Goal: Task Accomplishment & Management: Use online tool/utility

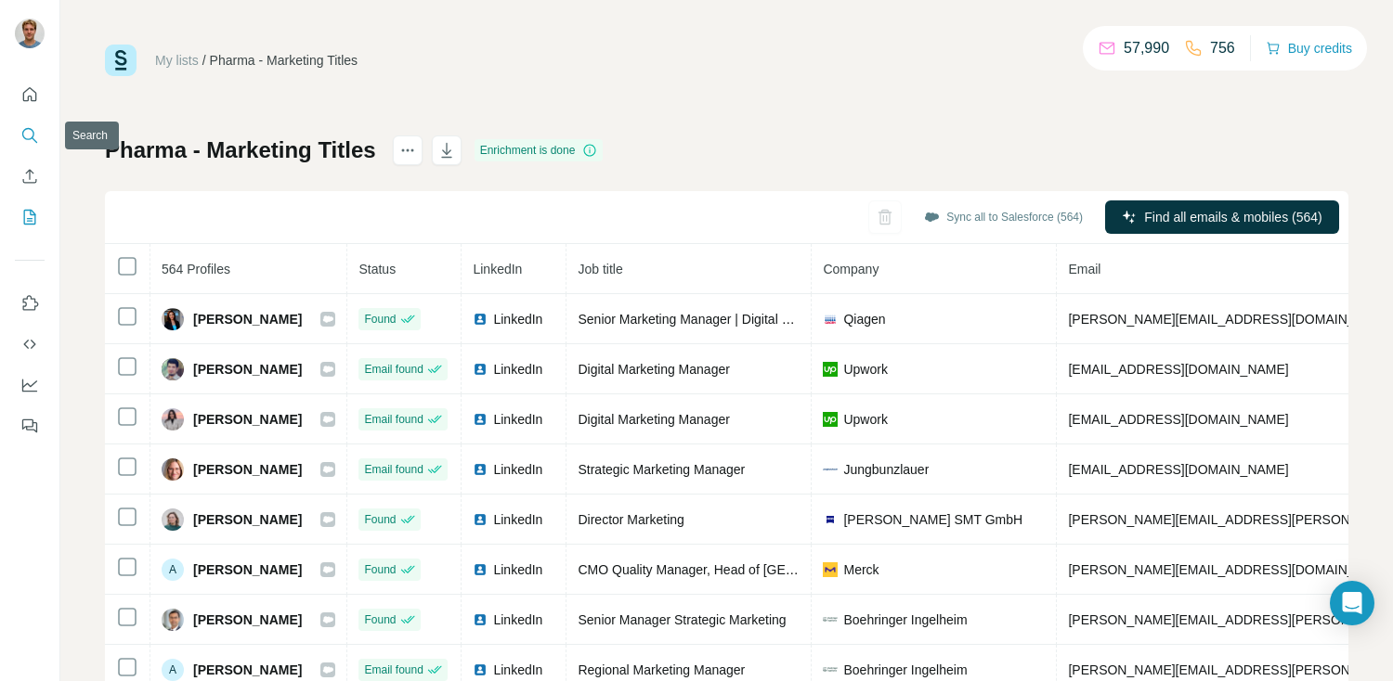
click at [31, 143] on icon "Search" at bounding box center [29, 135] width 19 height 19
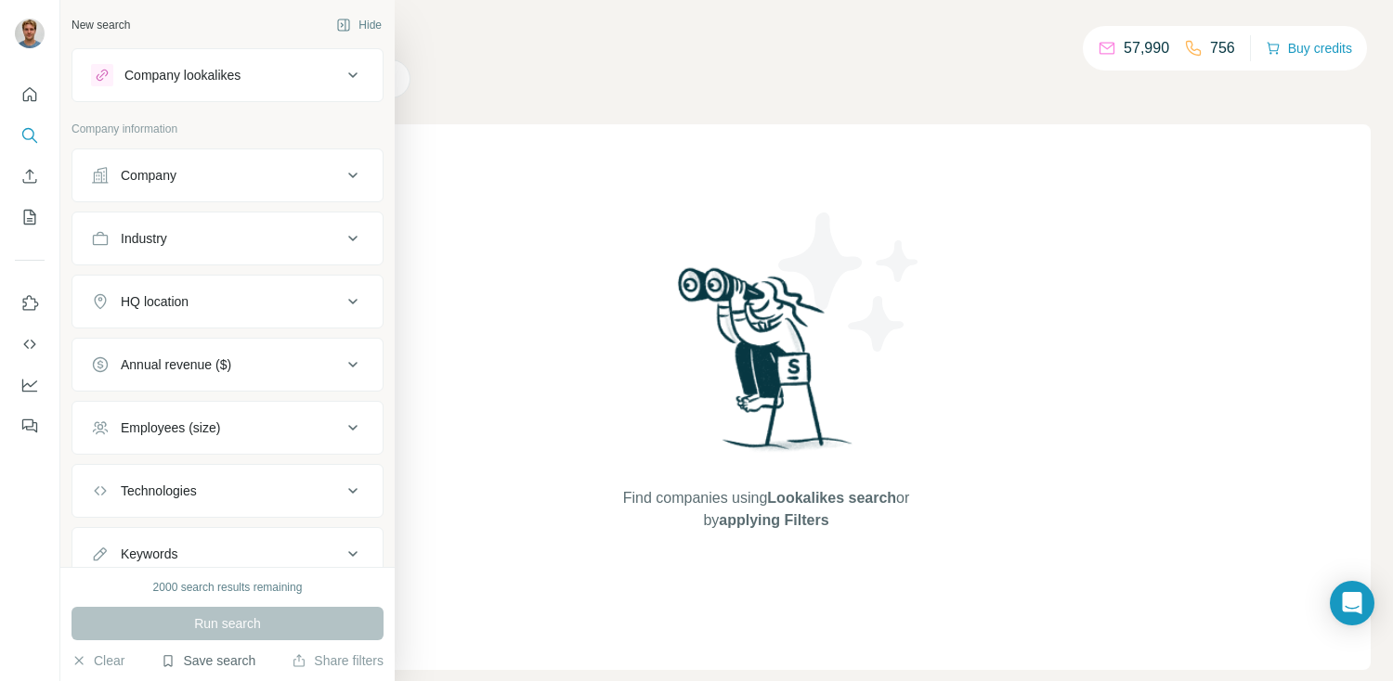
click at [188, 665] on button "Save search" at bounding box center [208, 661] width 95 height 19
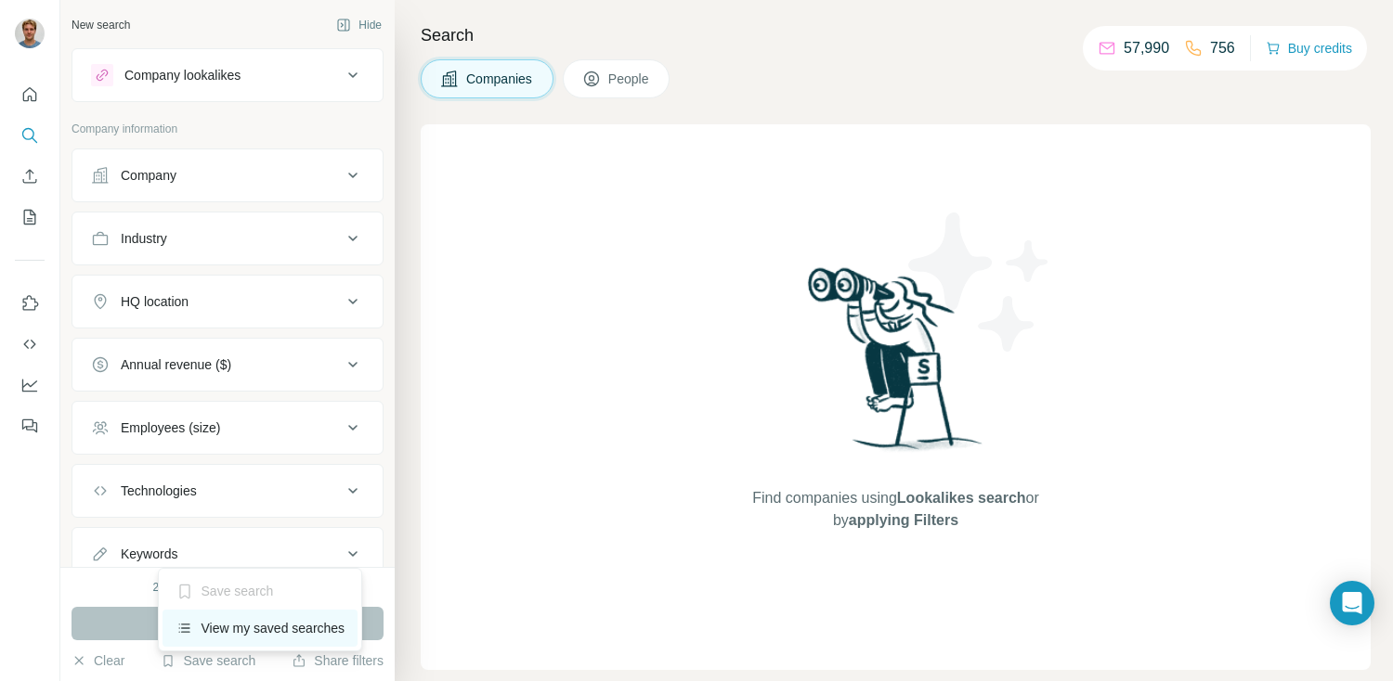
click at [219, 626] on div "View my saved searches" at bounding box center [260, 628] width 196 height 37
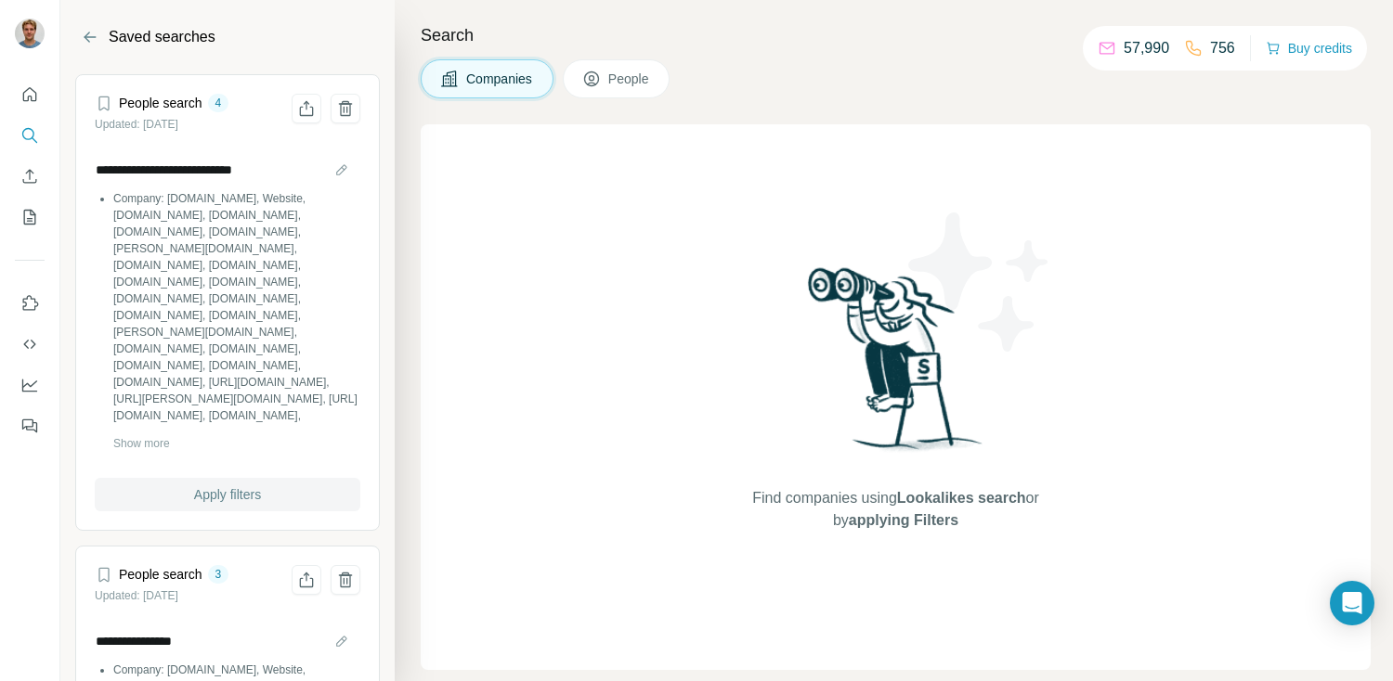
click at [224, 498] on span "Apply filters" at bounding box center [227, 495] width 67 height 19
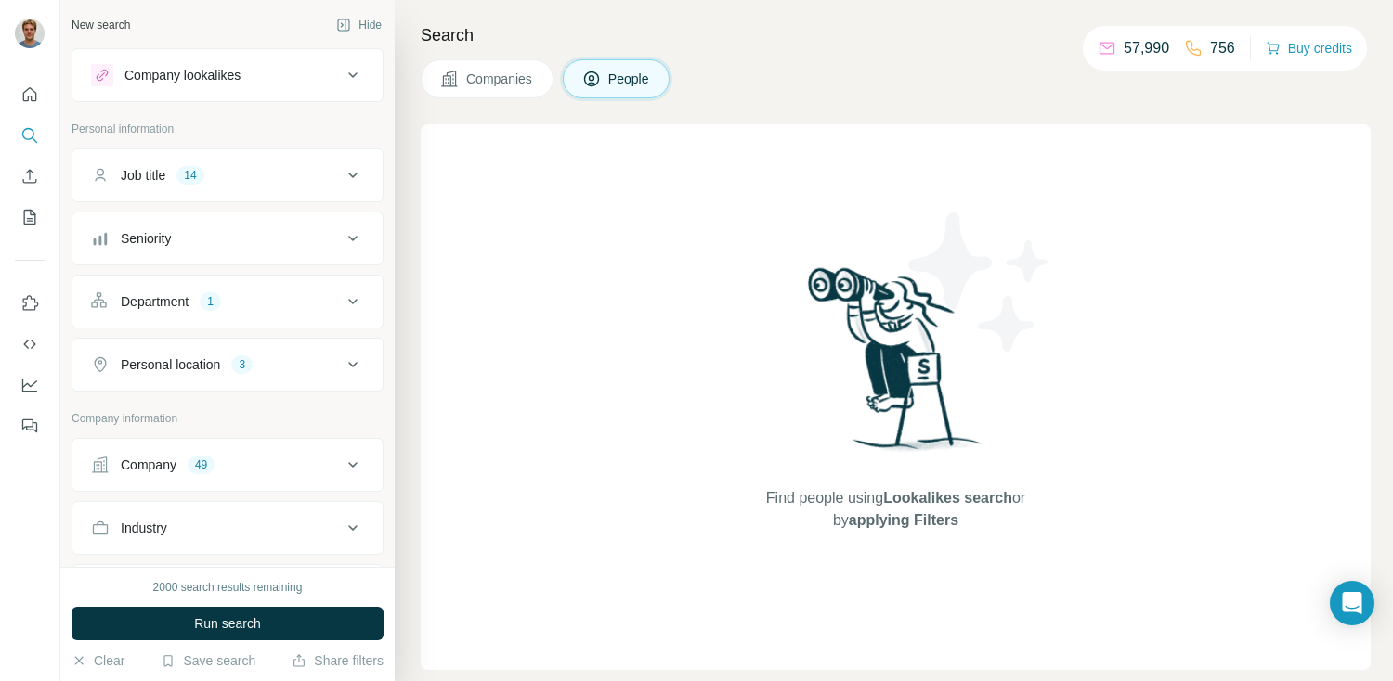
click at [292, 78] on div "Company lookalikes" at bounding box center [216, 75] width 251 height 22
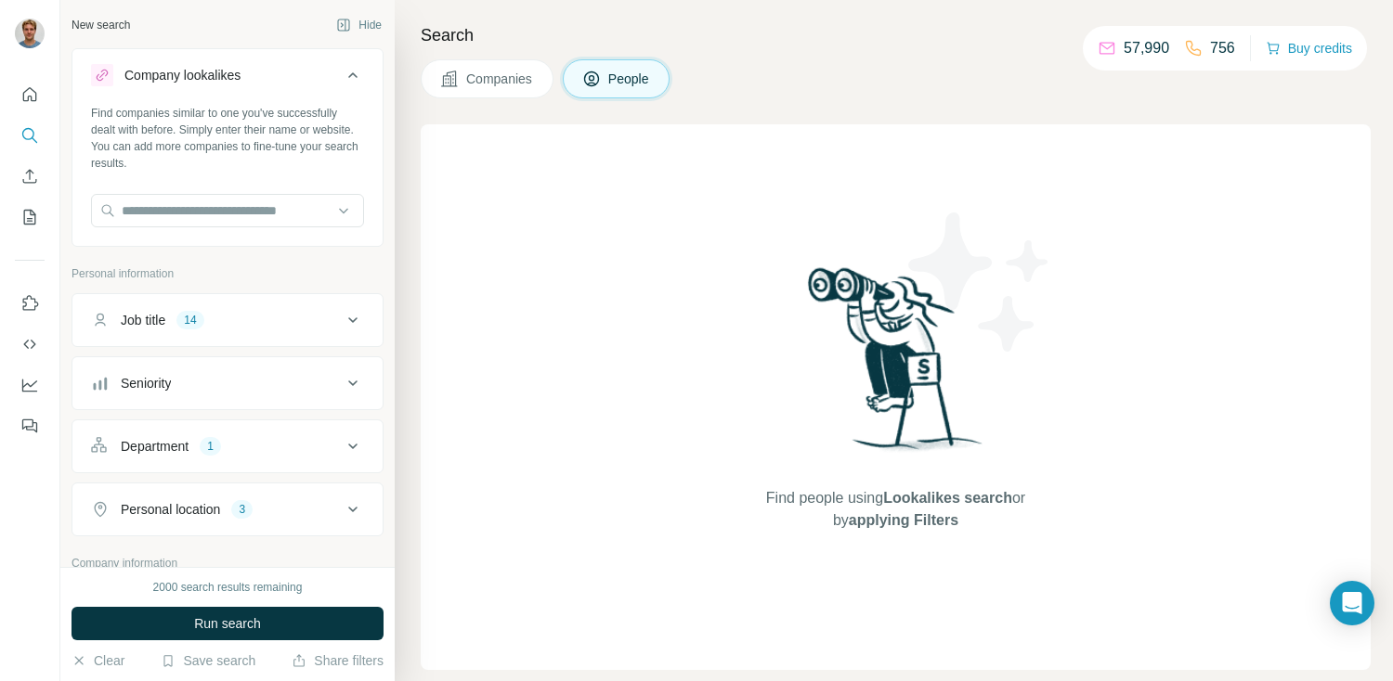
click at [292, 79] on div "Company lookalikes" at bounding box center [216, 75] width 251 height 22
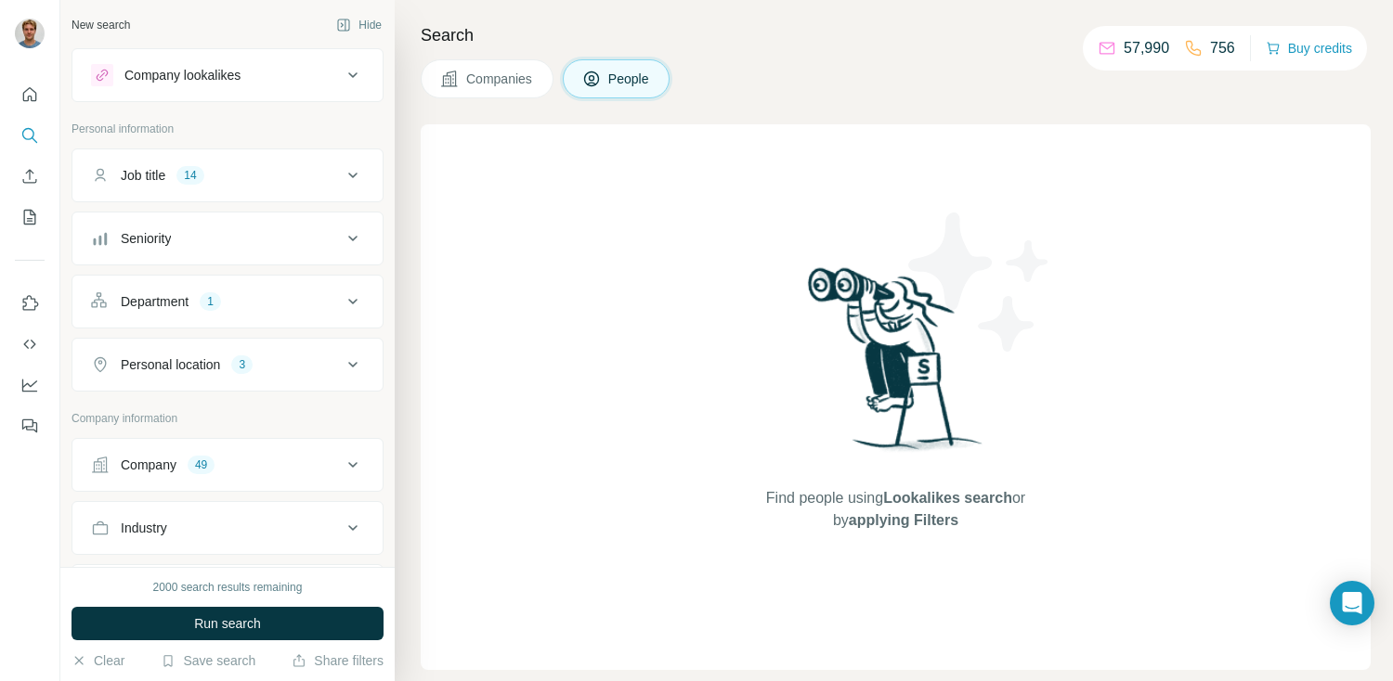
click at [260, 461] on div "Company 49" at bounding box center [216, 465] width 251 height 19
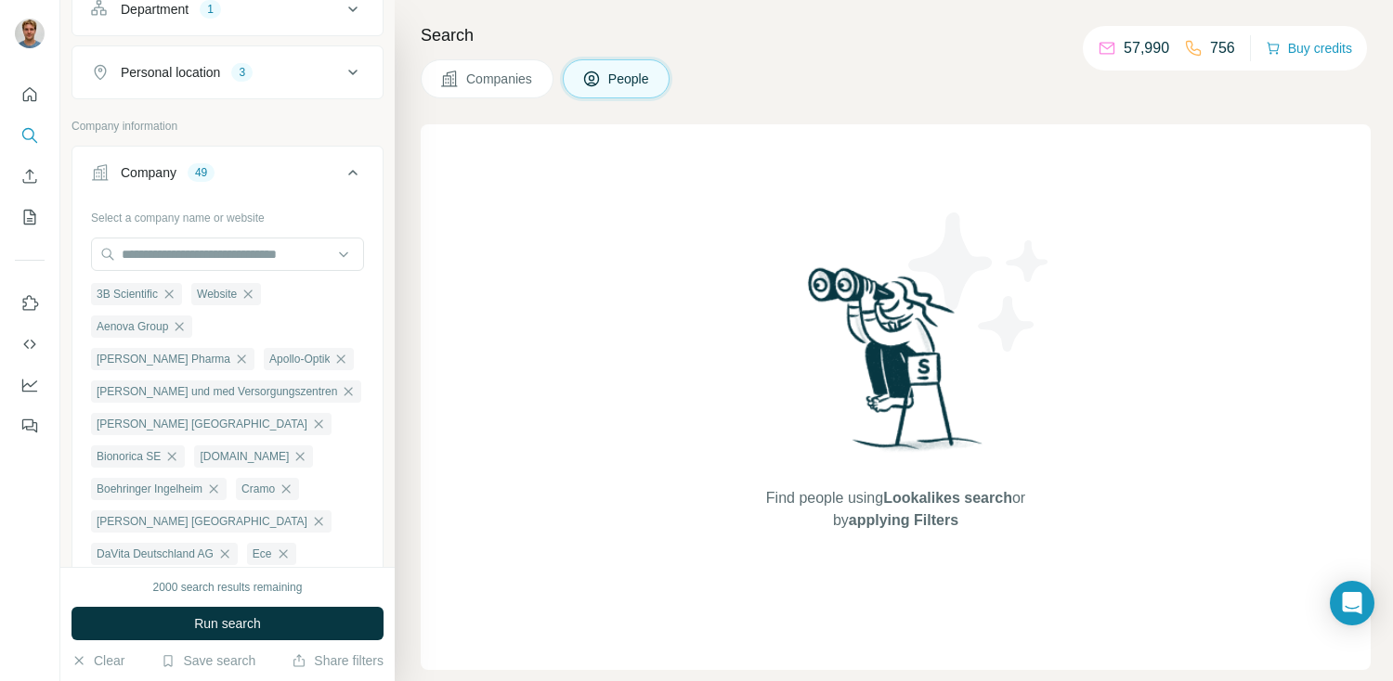
scroll to position [297, 0]
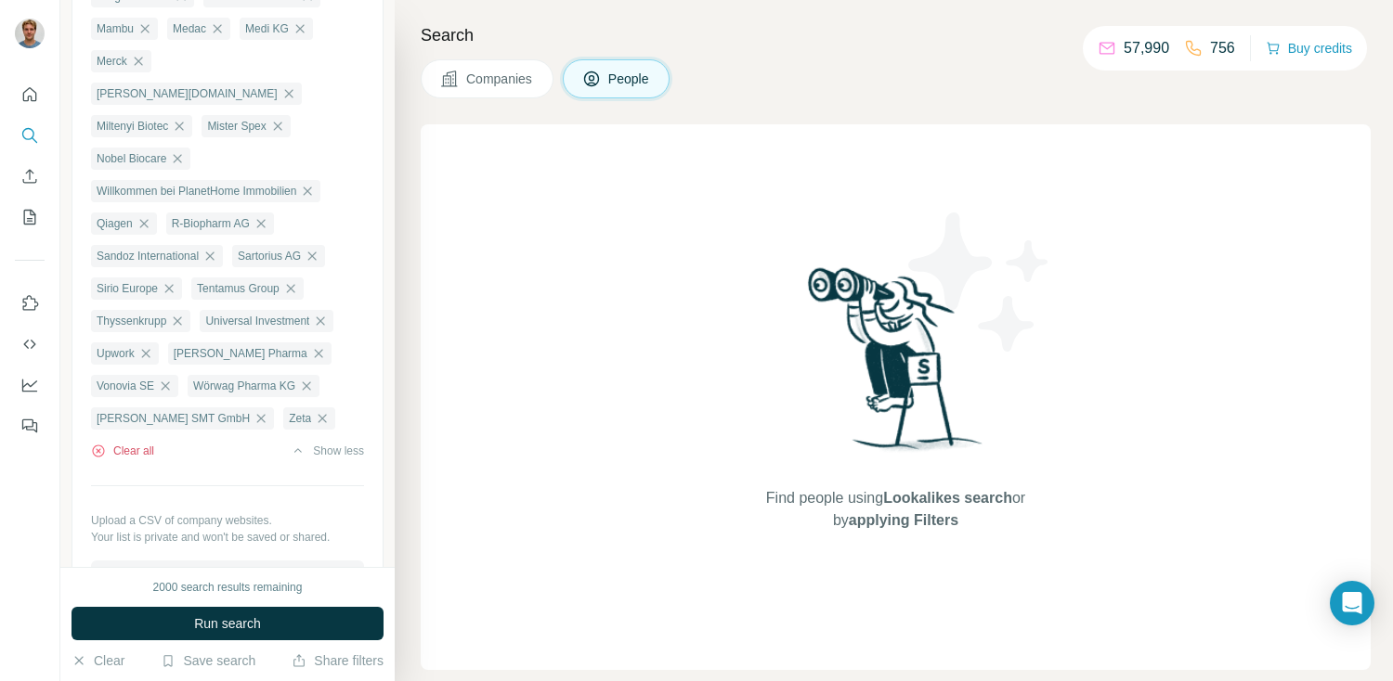
click at [129, 443] on button "Clear all" at bounding box center [122, 451] width 63 height 17
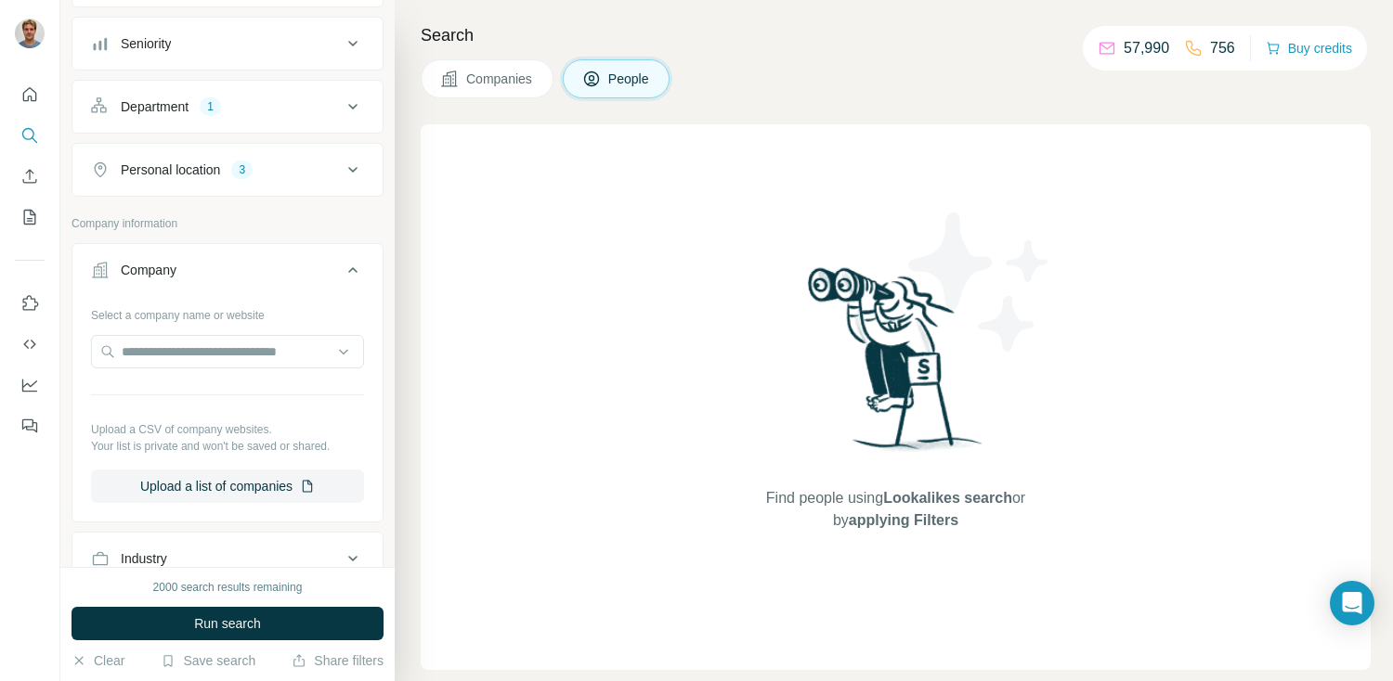
scroll to position [201, 0]
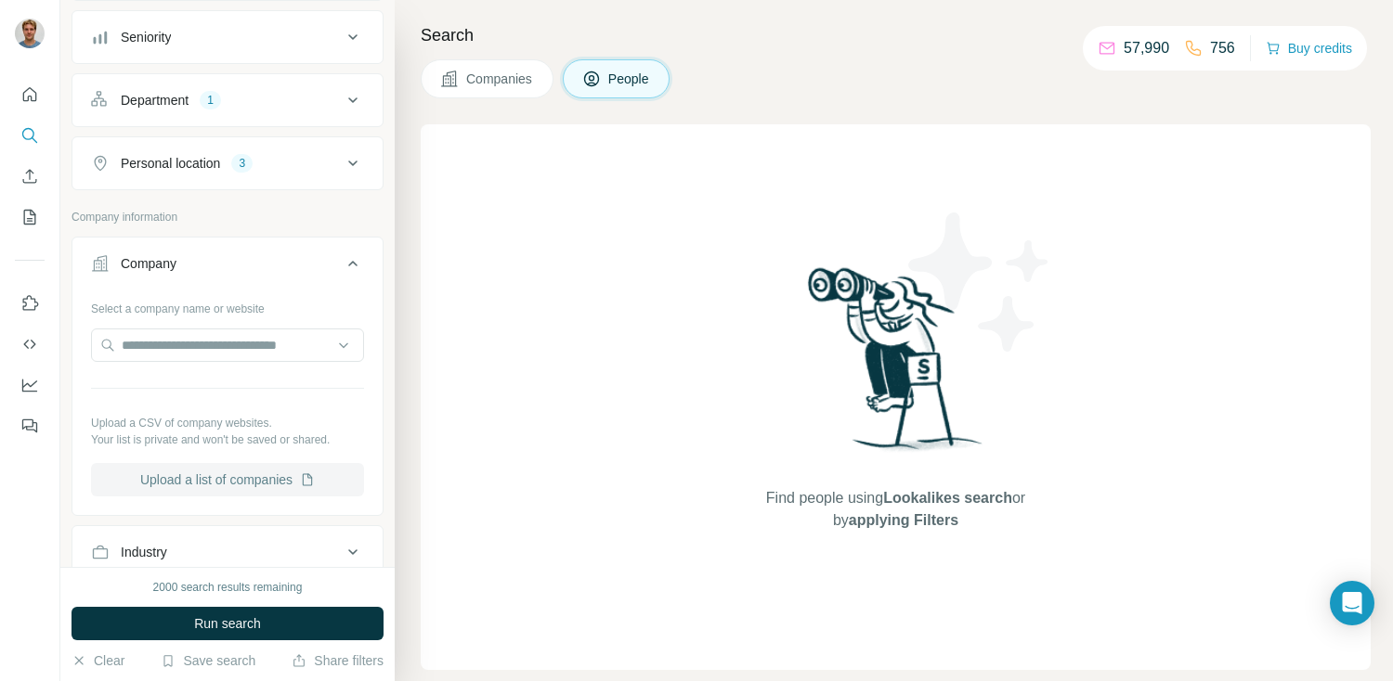
click at [184, 485] on button "Upload a list of companies" at bounding box center [227, 479] width 273 height 33
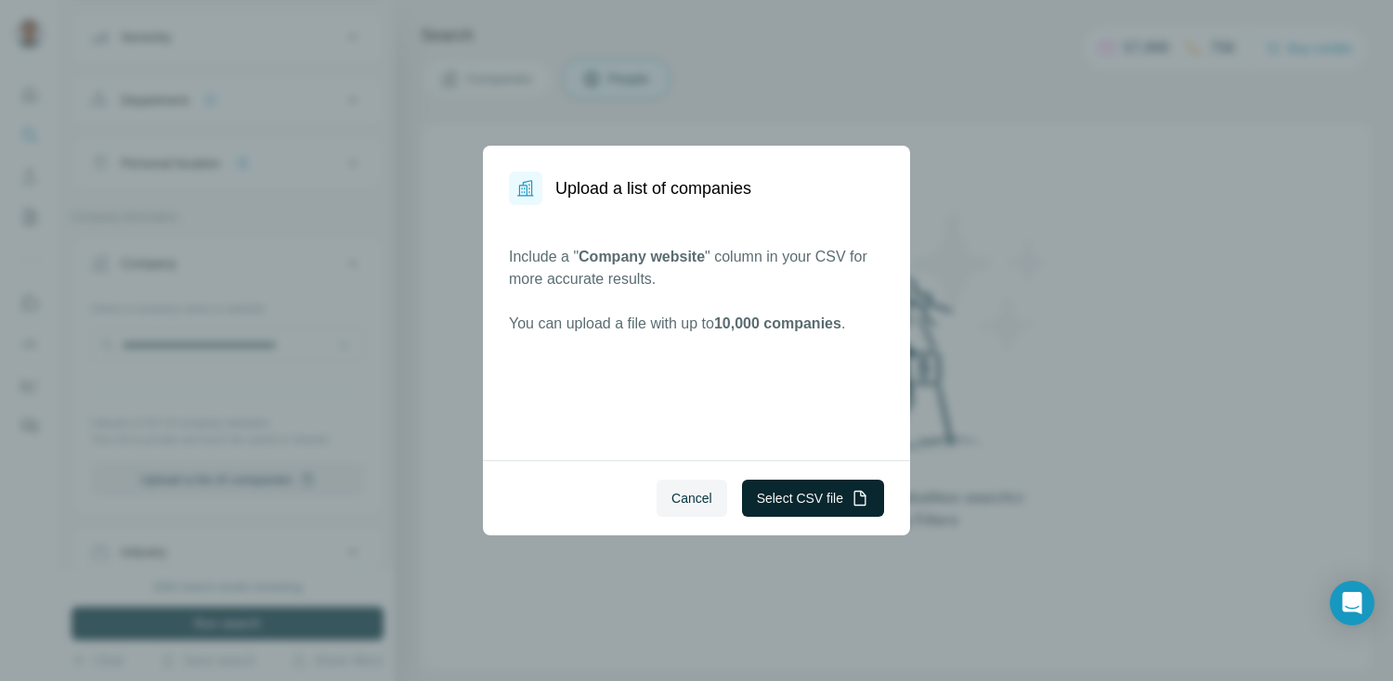
click at [816, 513] on button "Select CSV file" at bounding box center [813, 498] width 142 height 37
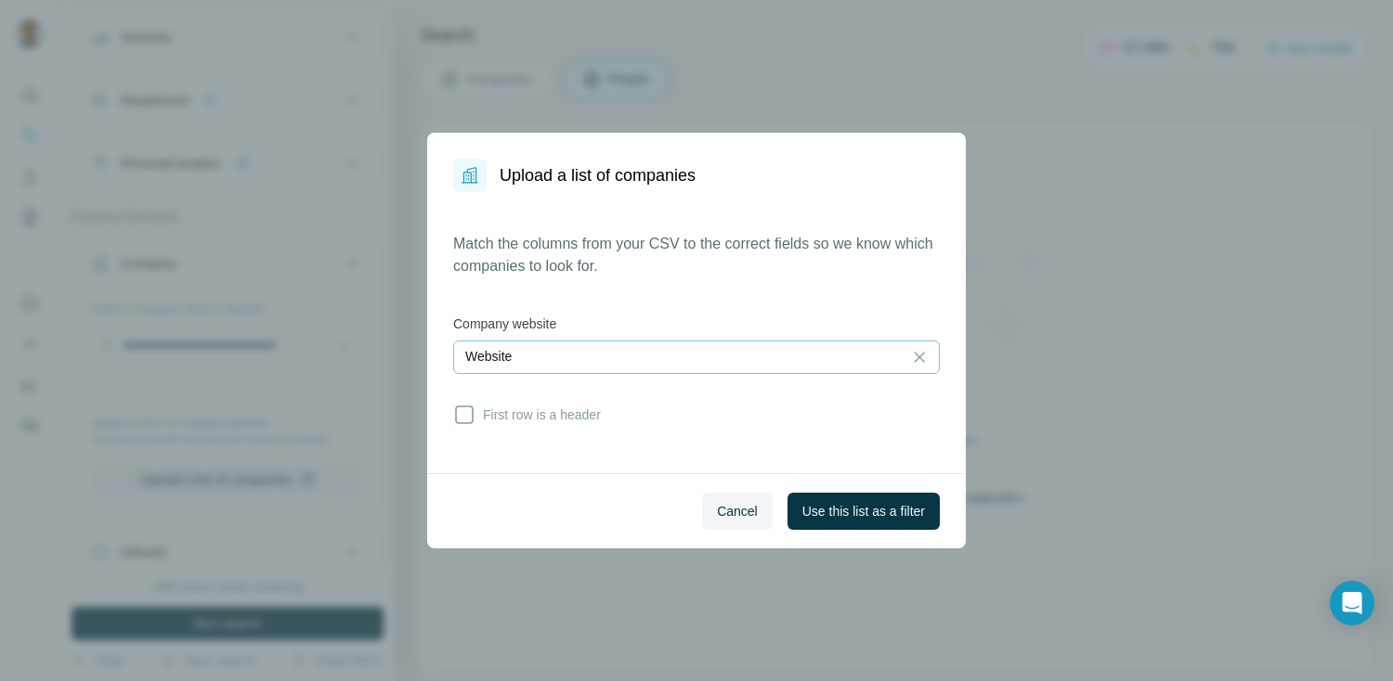
click at [550, 350] on div "Website" at bounding box center [677, 356] width 425 height 19
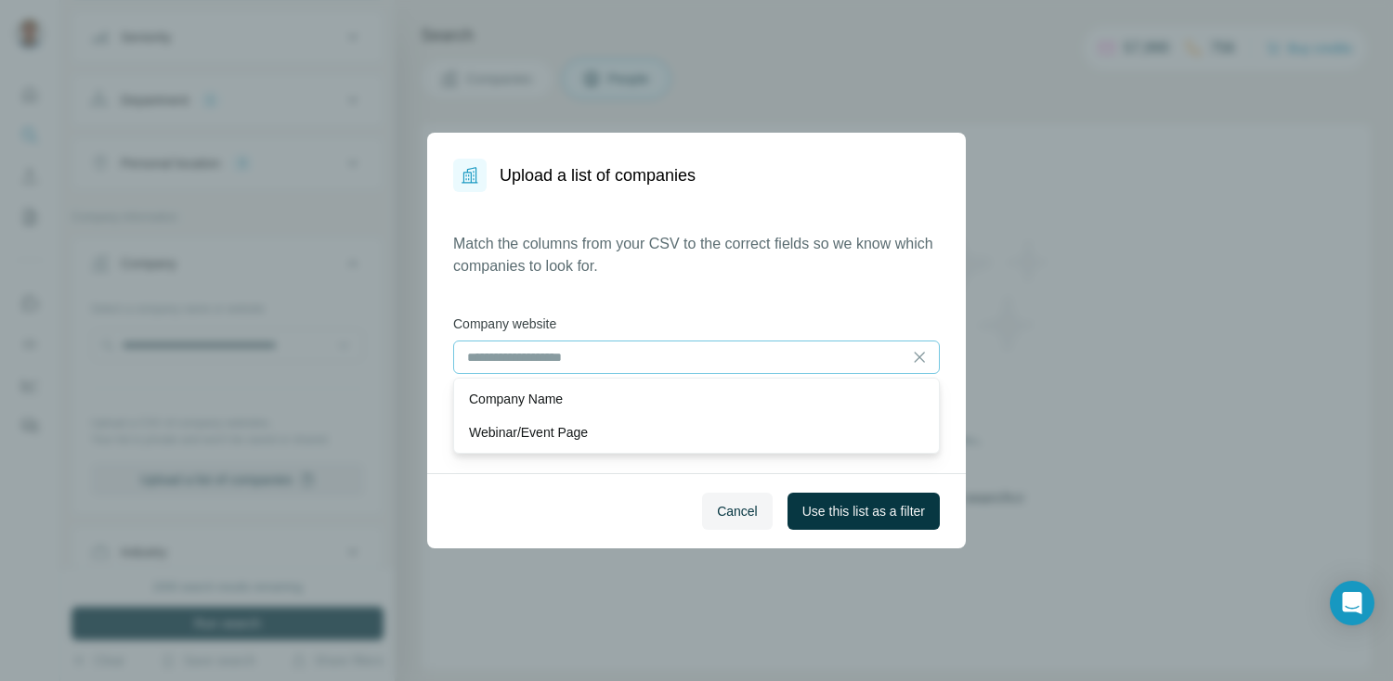
click at [688, 292] on div "Match the columns from your CSV to the correct fields so we know which companie…" at bounding box center [696, 333] width 486 height 200
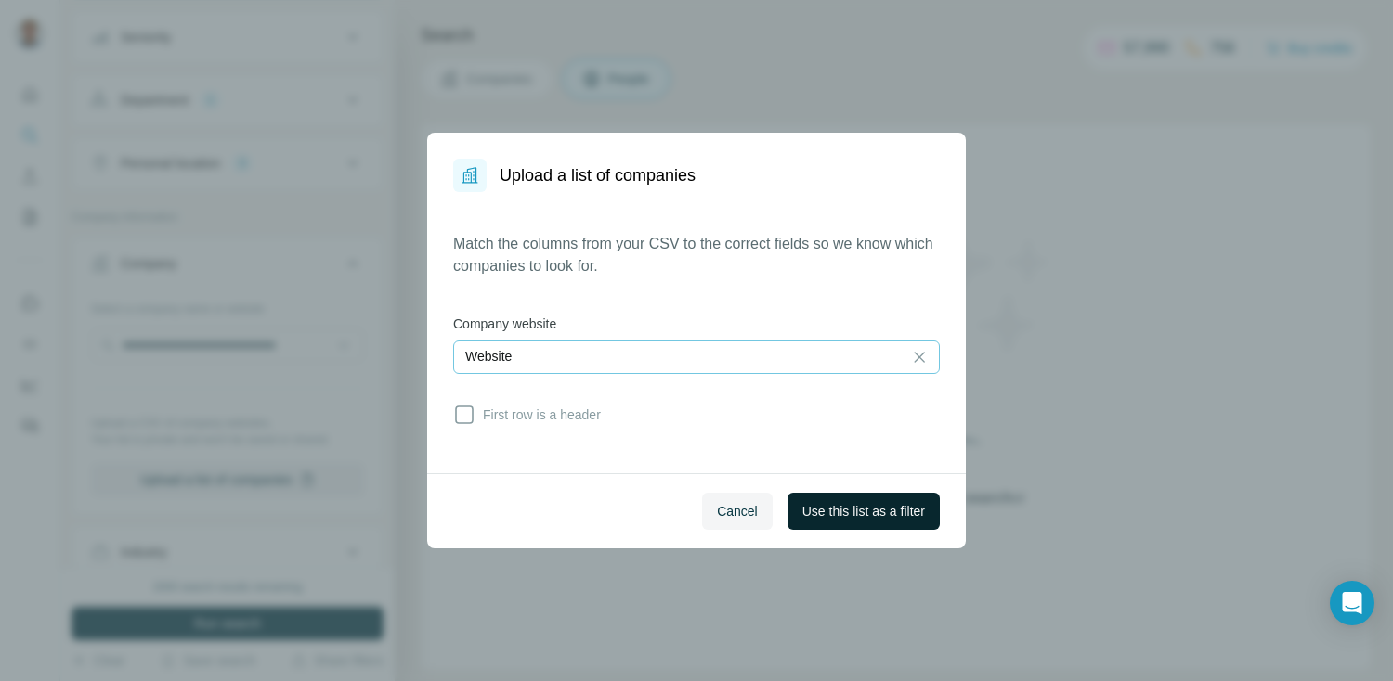
click at [833, 507] on span "Use this list as a filter" at bounding box center [863, 511] width 123 height 19
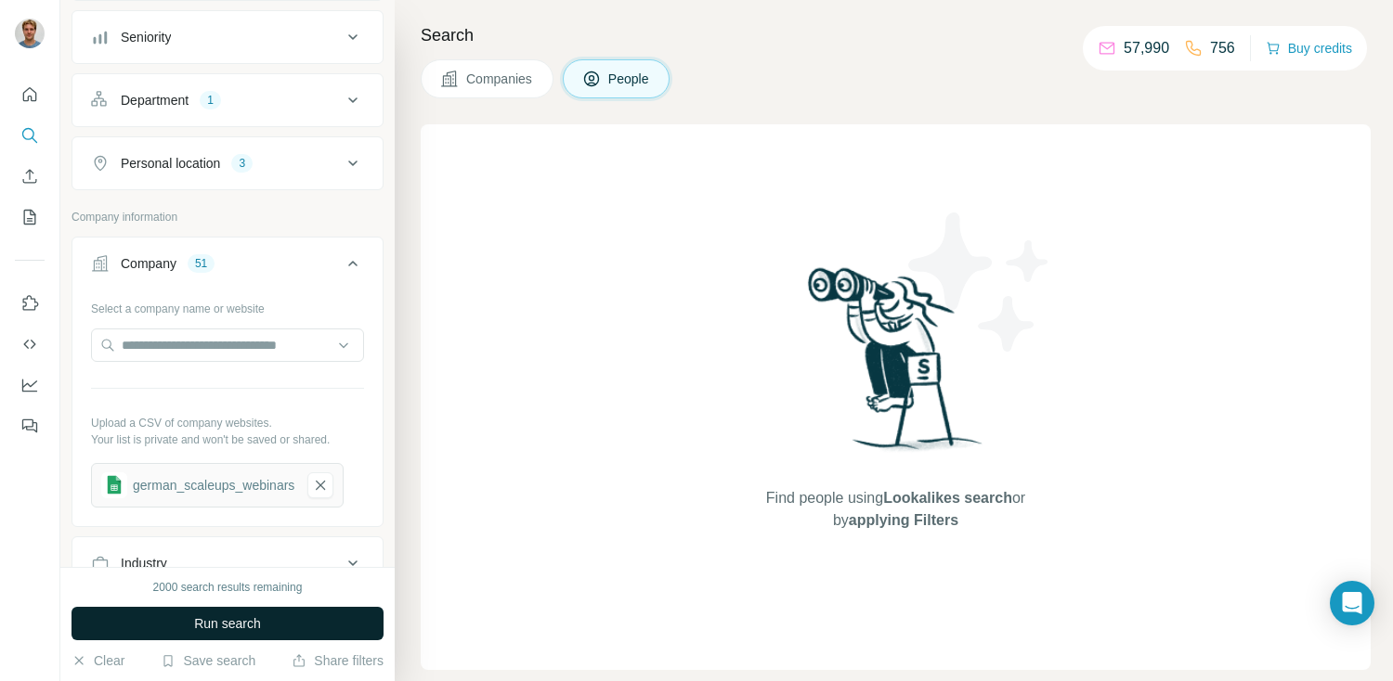
click at [207, 623] on span "Run search" at bounding box center [227, 624] width 67 height 19
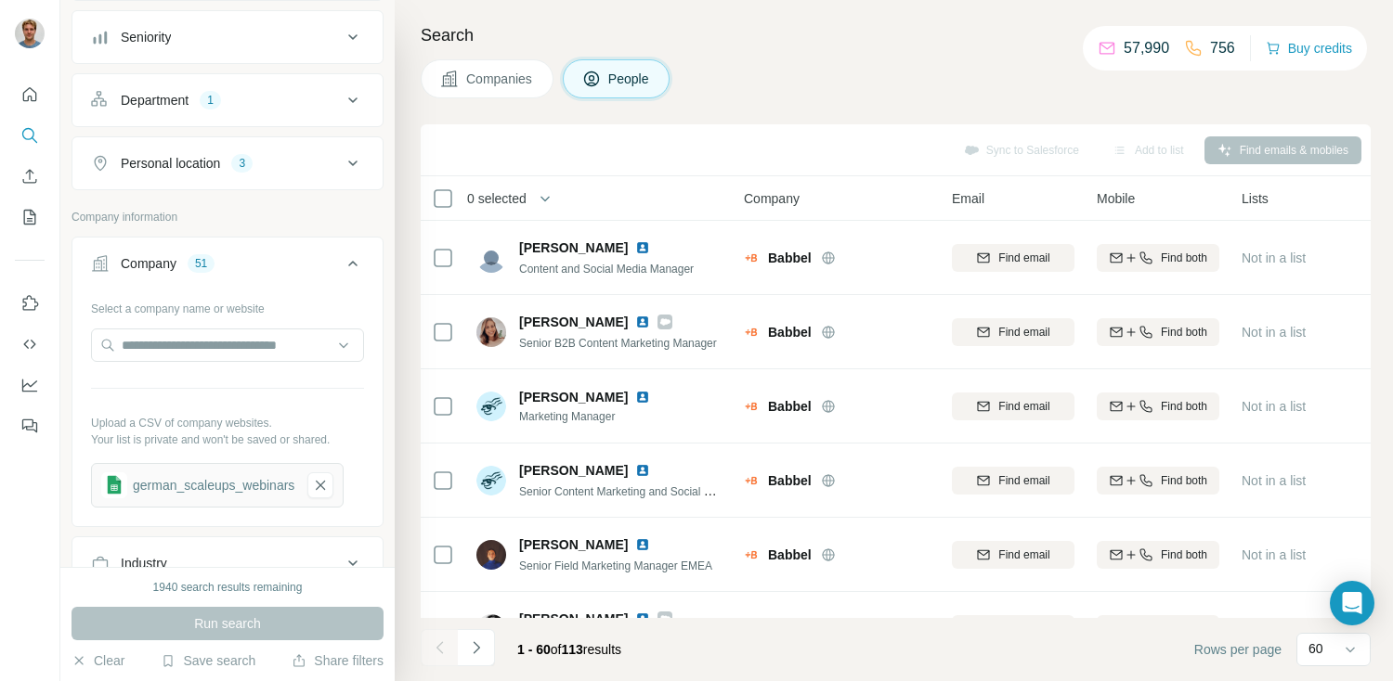
click at [518, 83] on span "Companies" at bounding box center [500, 79] width 68 height 19
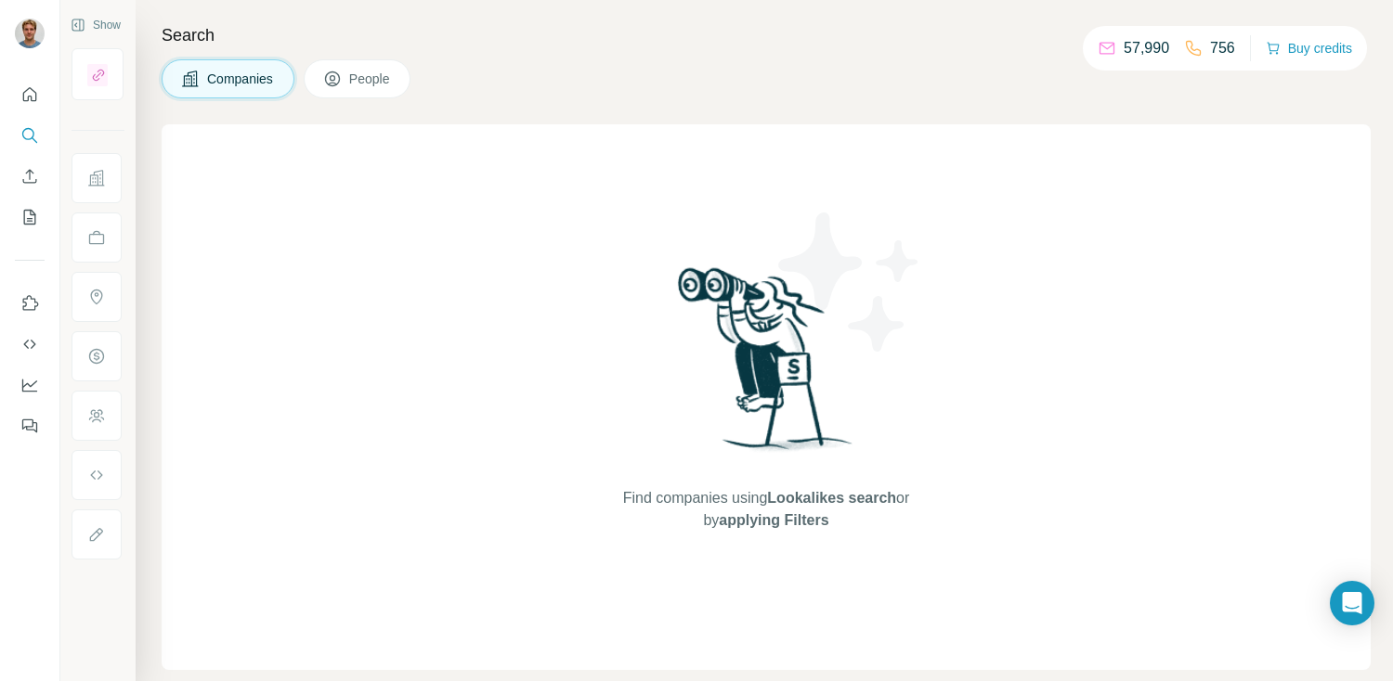
click at [365, 74] on span "People" at bounding box center [370, 79] width 43 height 19
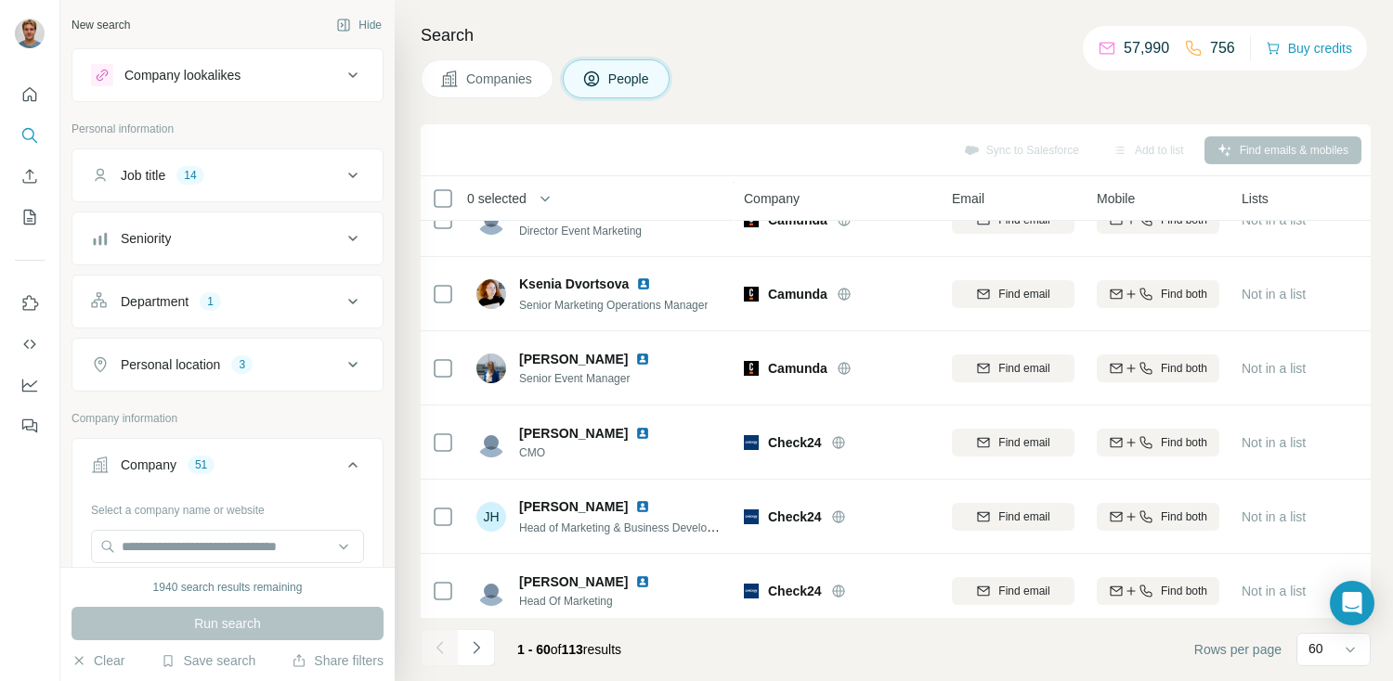
scroll to position [563, 0]
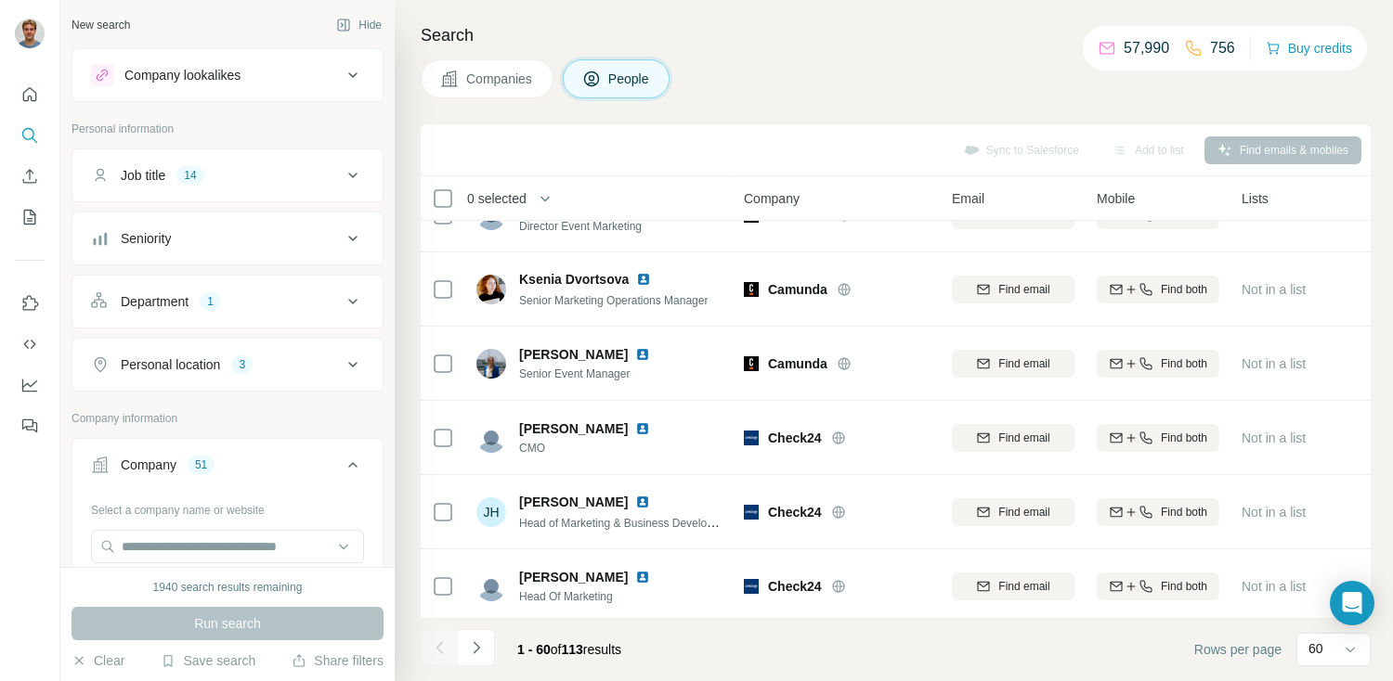
click at [494, 78] on span "Companies" at bounding box center [500, 79] width 68 height 19
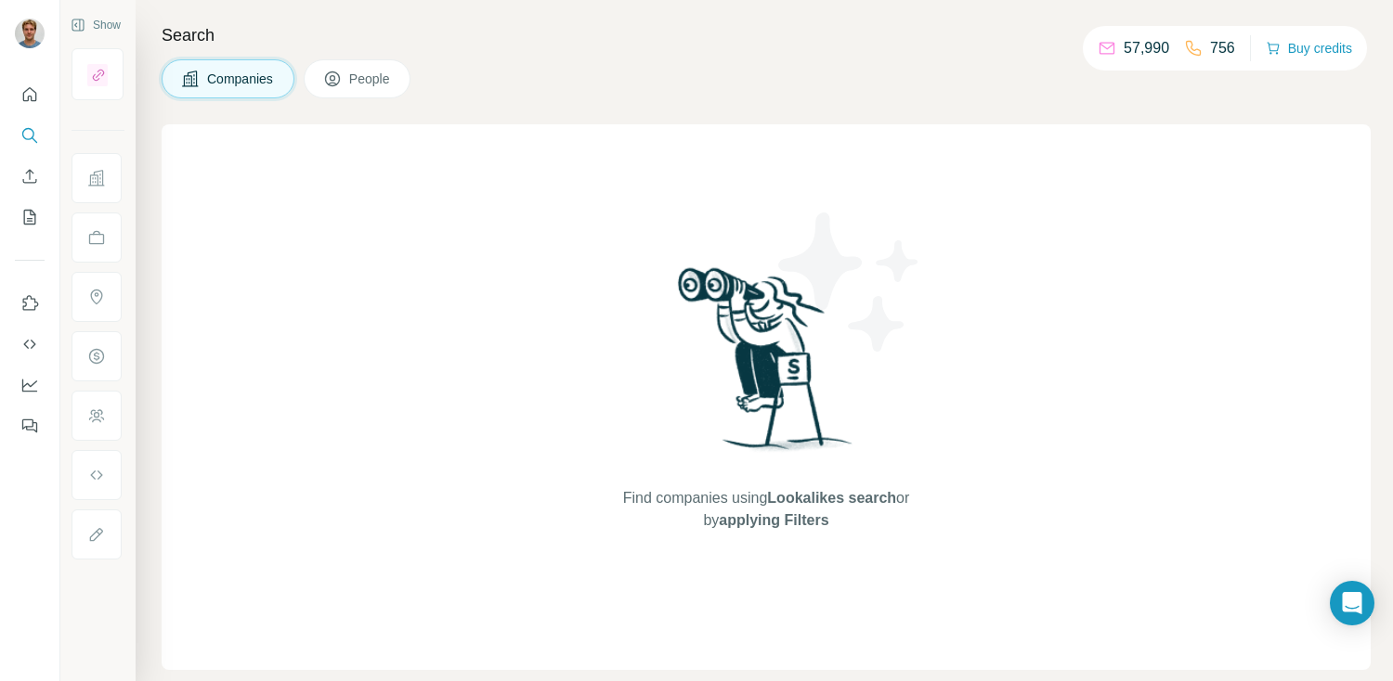
click at [207, 76] on span "Companies" at bounding box center [241, 79] width 68 height 19
click at [340, 74] on icon at bounding box center [332, 79] width 19 height 19
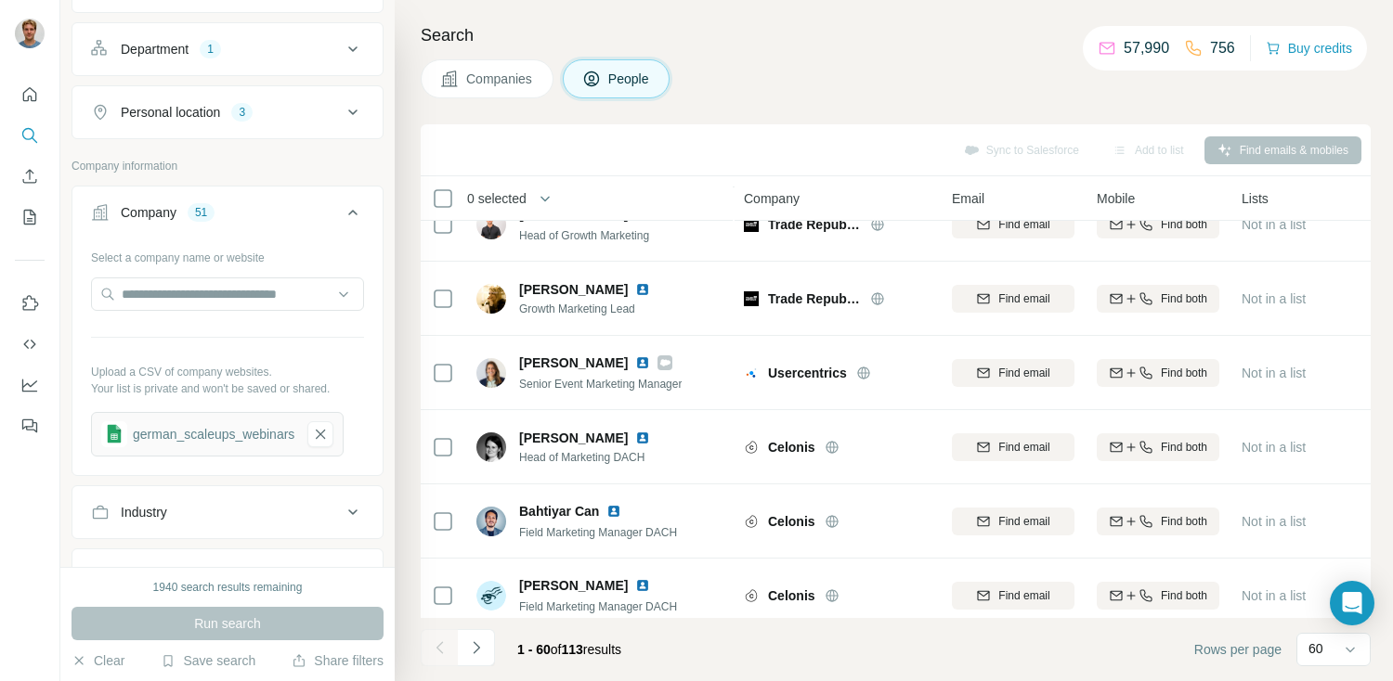
scroll to position [4059, 0]
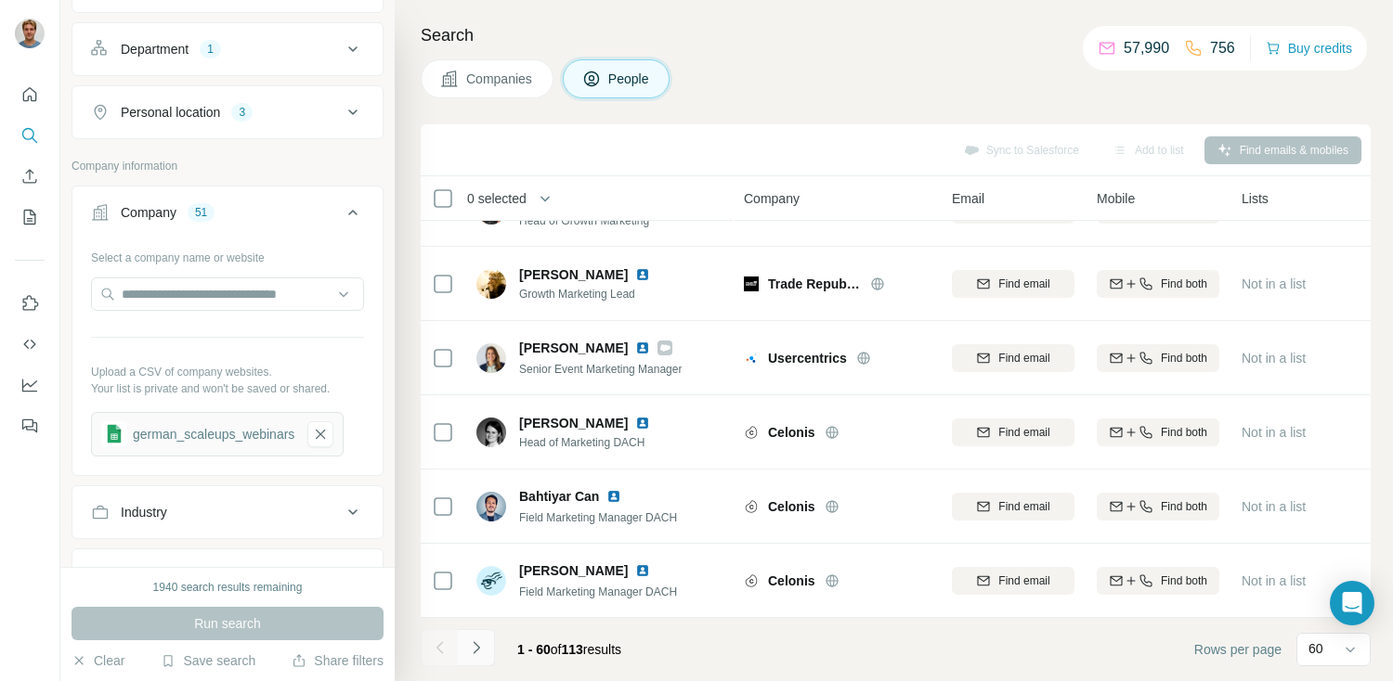
click at [476, 647] on icon "Navigate to next page" at bounding box center [476, 648] width 19 height 19
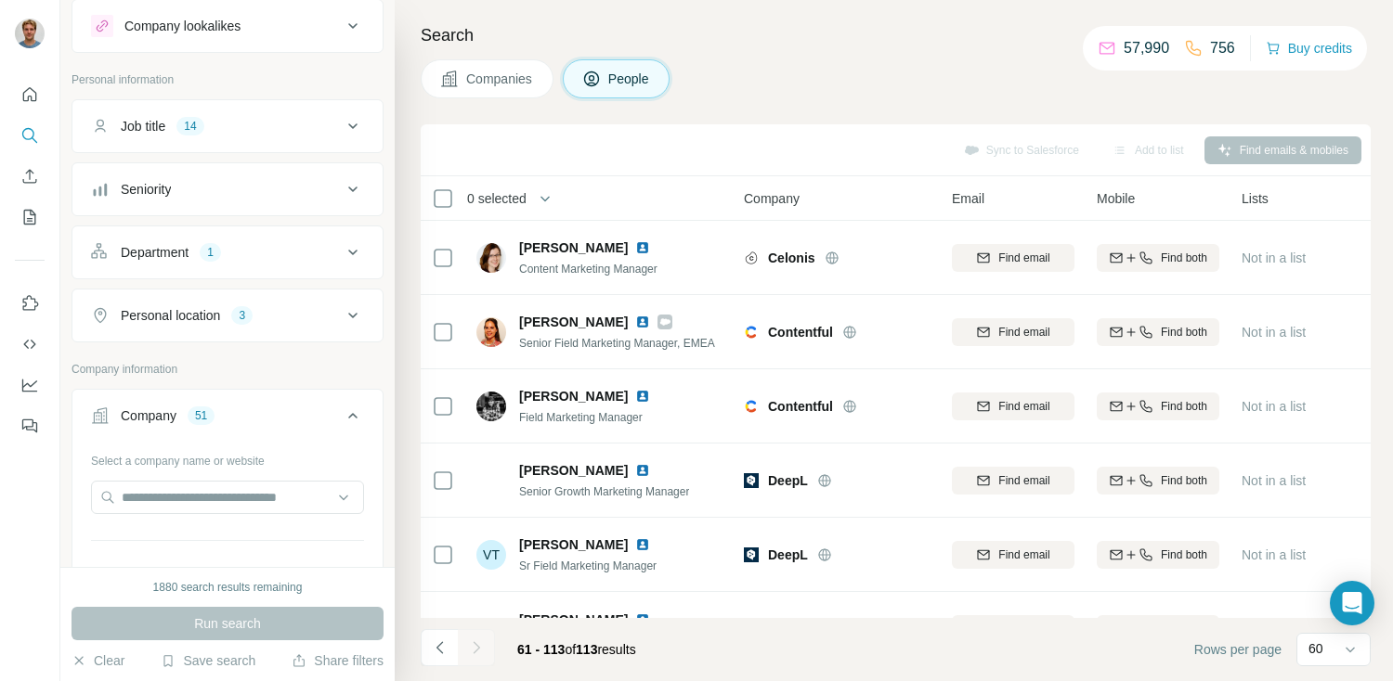
scroll to position [47, 0]
click at [201, 325] on div "Personal location" at bounding box center [170, 317] width 99 height 19
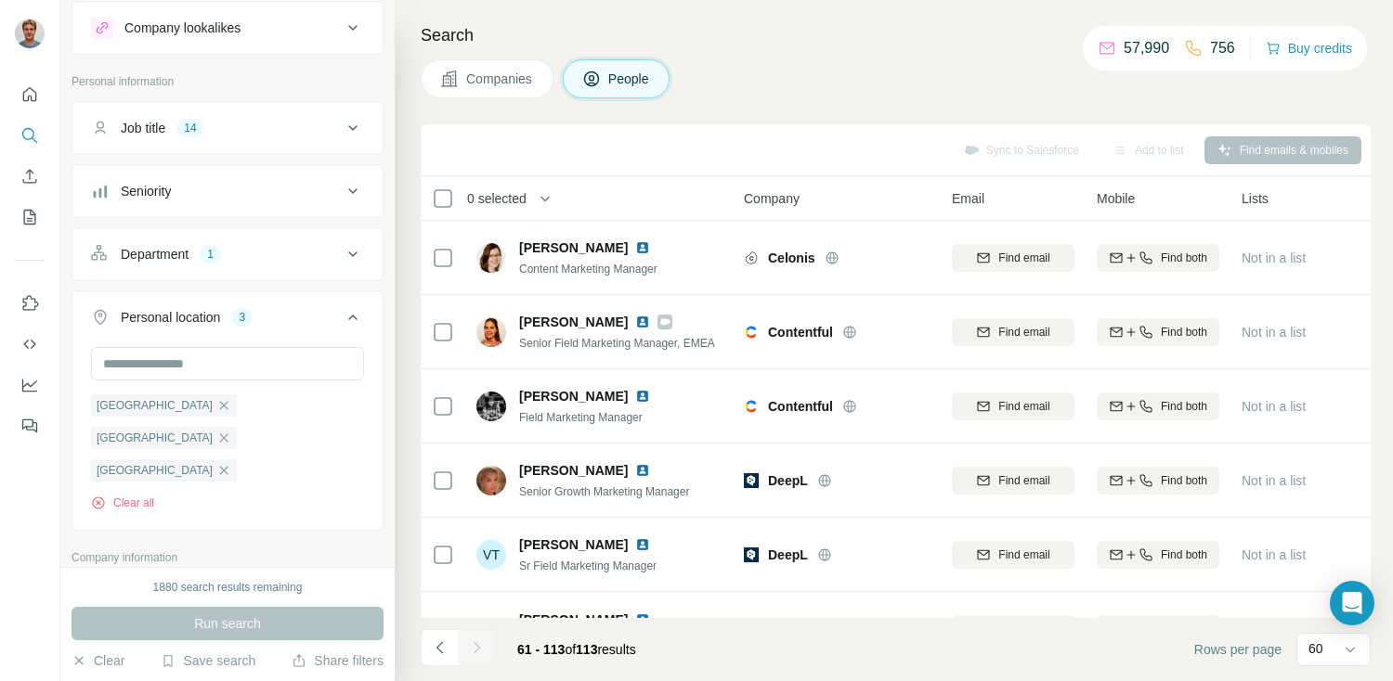
scroll to position [0, 0]
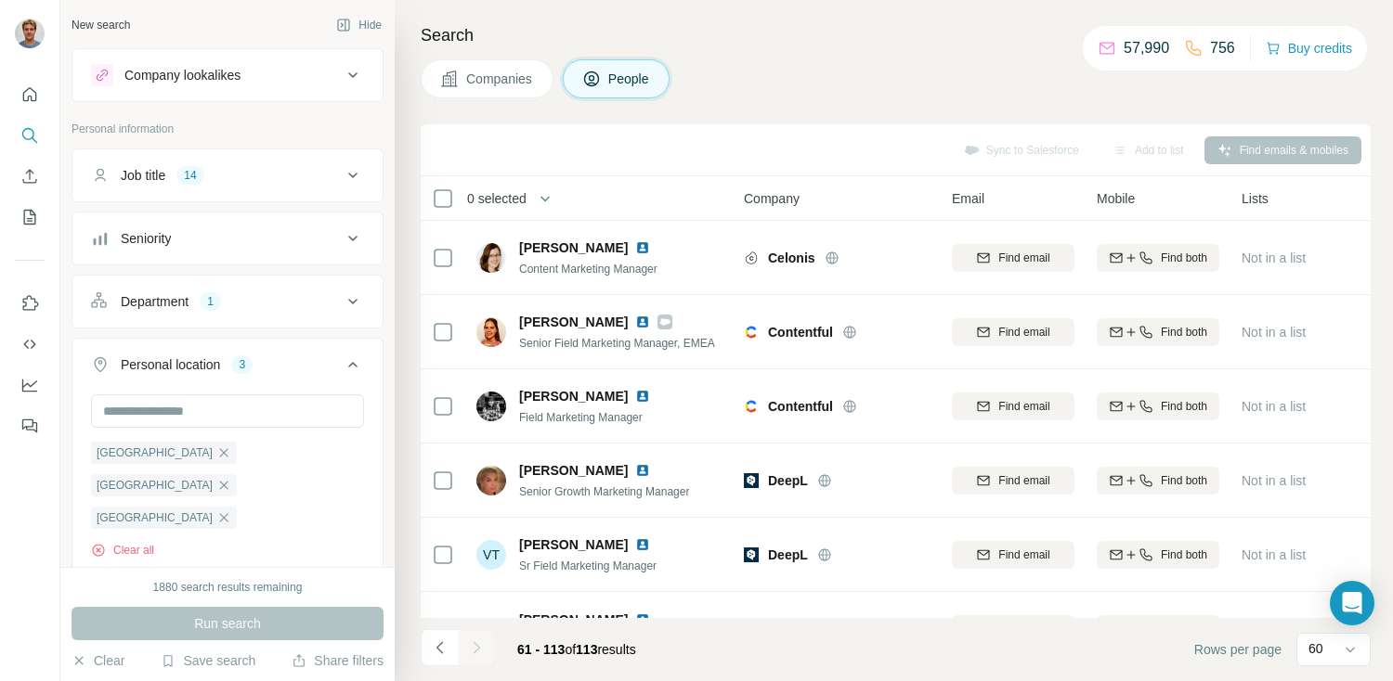
click at [176, 299] on div "Department" at bounding box center [155, 301] width 68 height 19
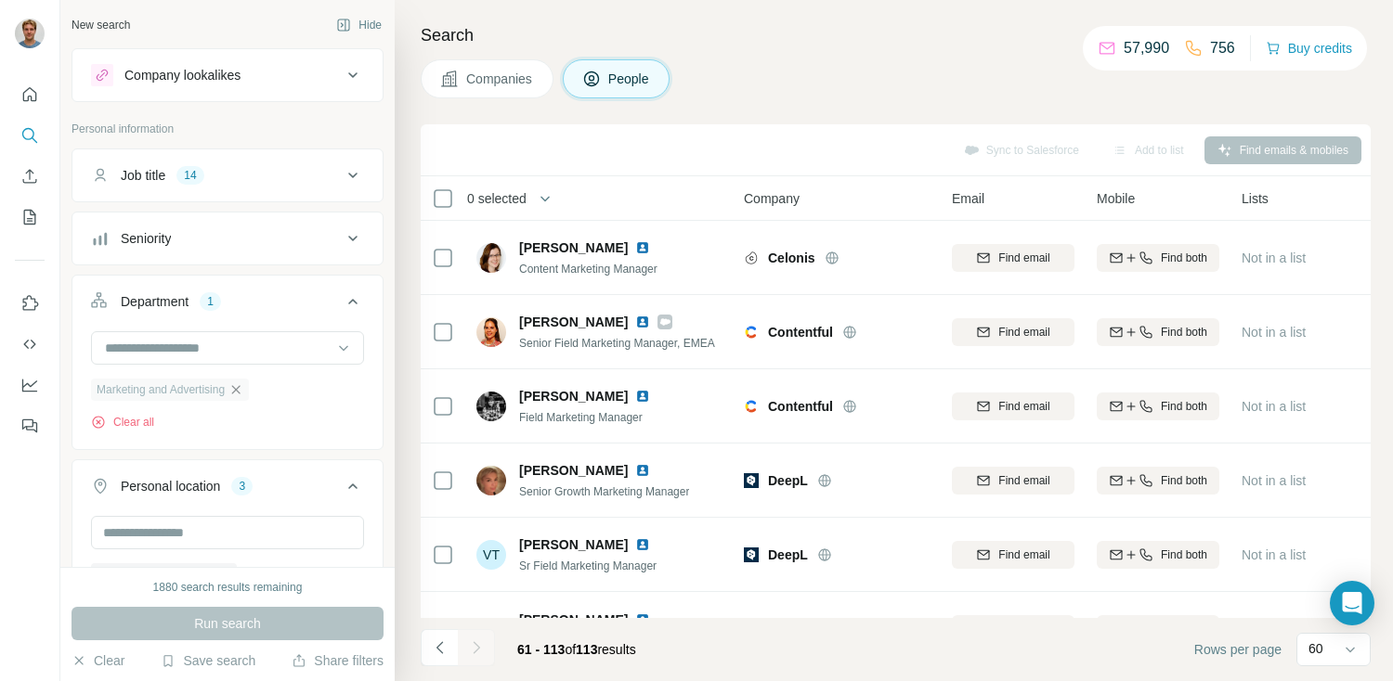
click at [243, 394] on icon "button" at bounding box center [235, 389] width 15 height 15
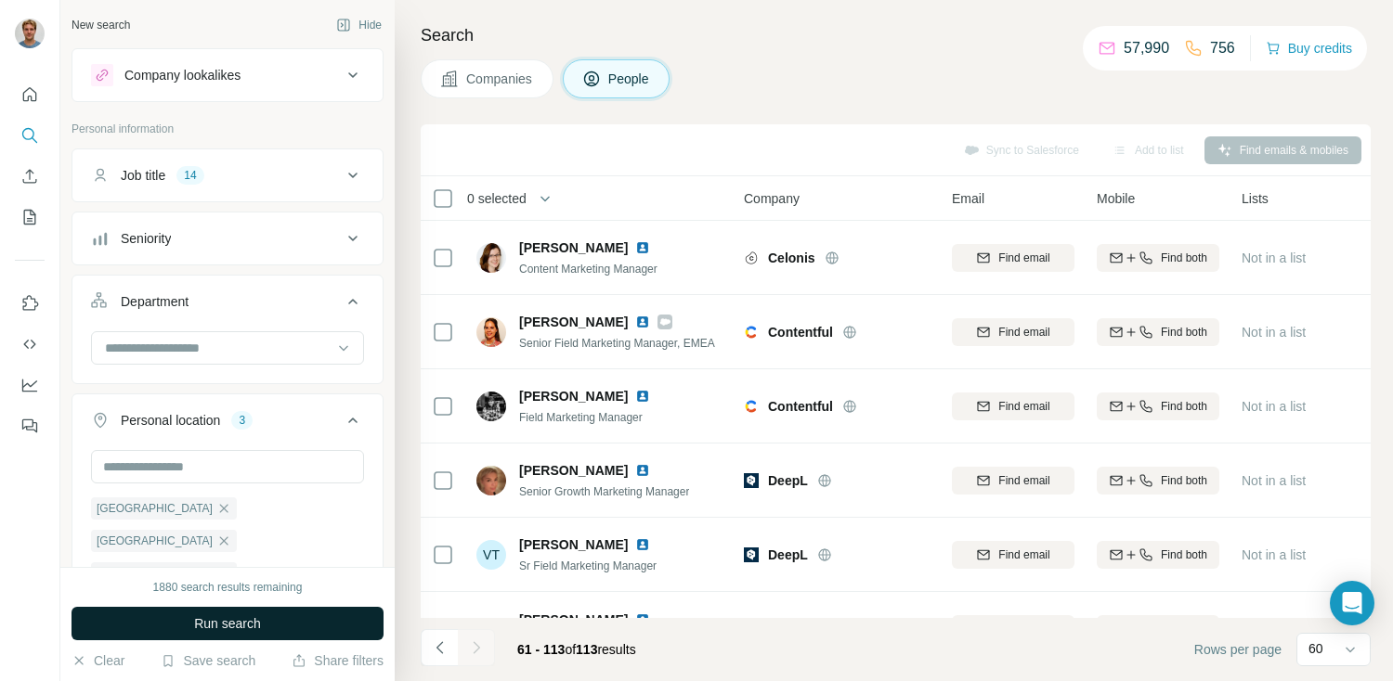
click at [251, 624] on span "Run search" at bounding box center [227, 624] width 67 height 19
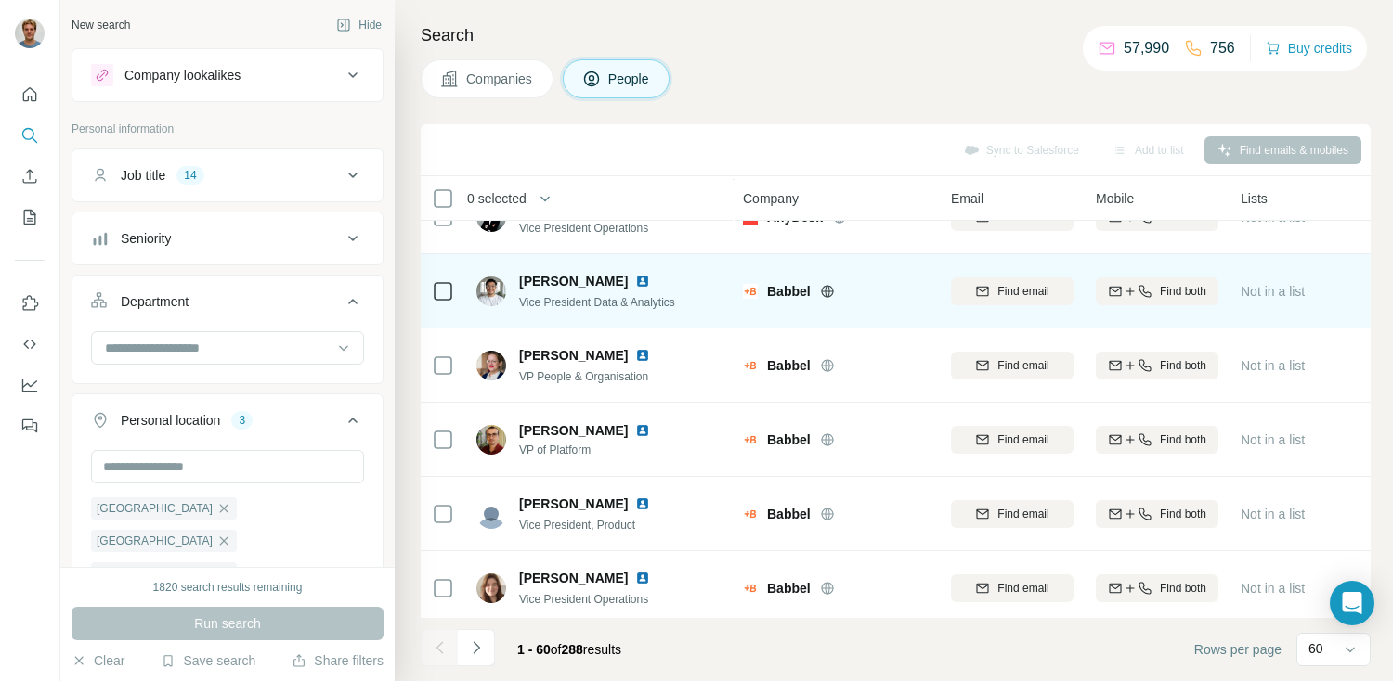
scroll to position [120, 1]
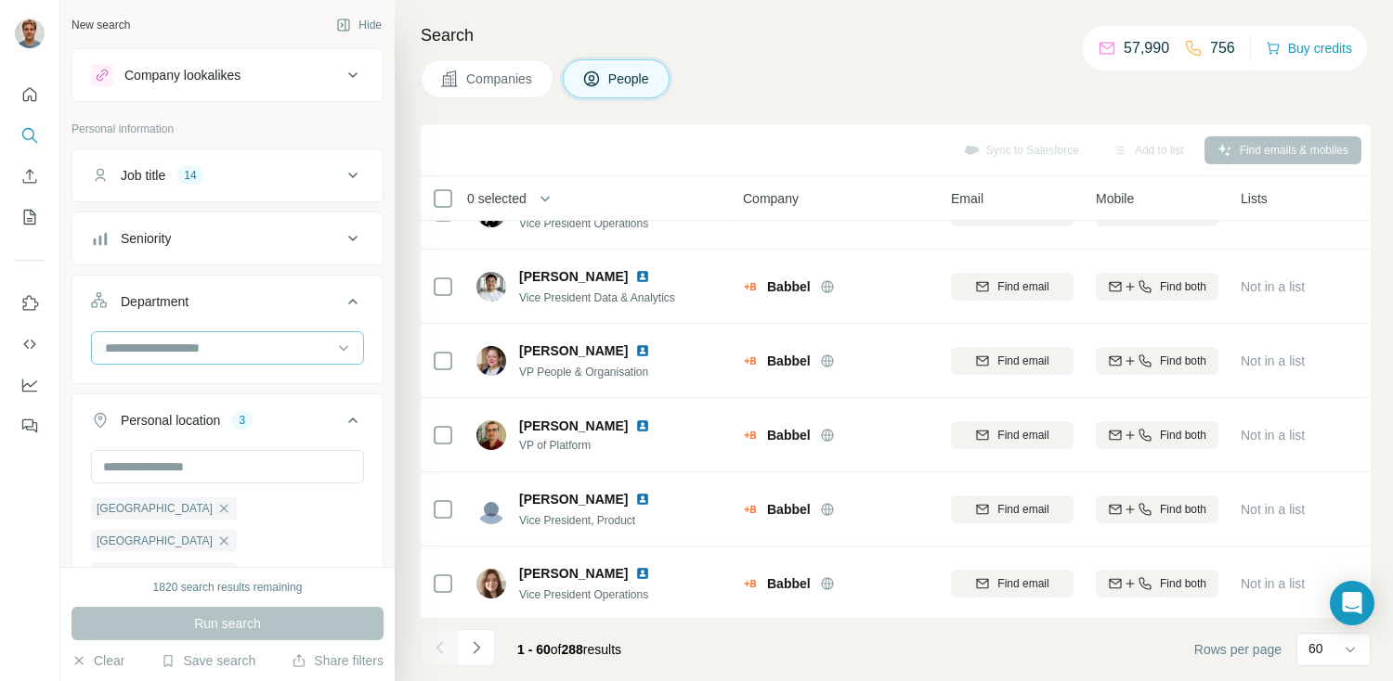
click at [176, 339] on input at bounding box center [217, 348] width 229 height 20
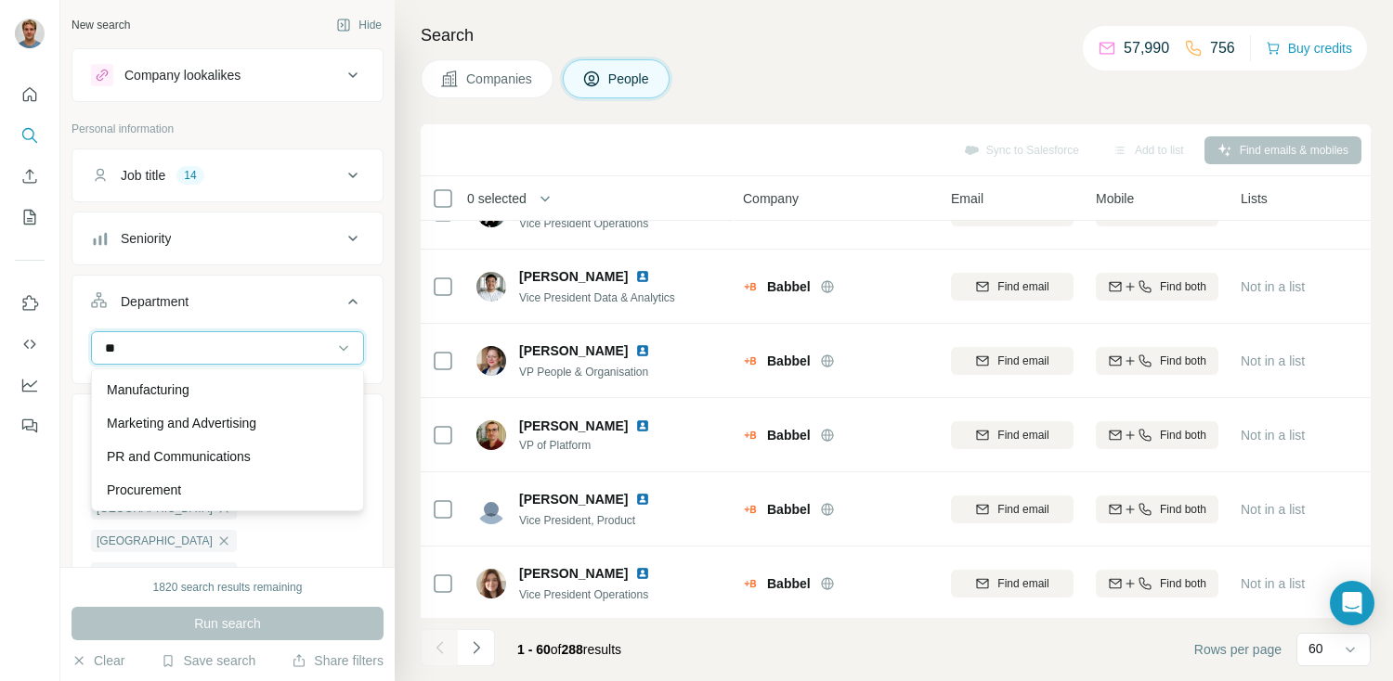
scroll to position [0, 0]
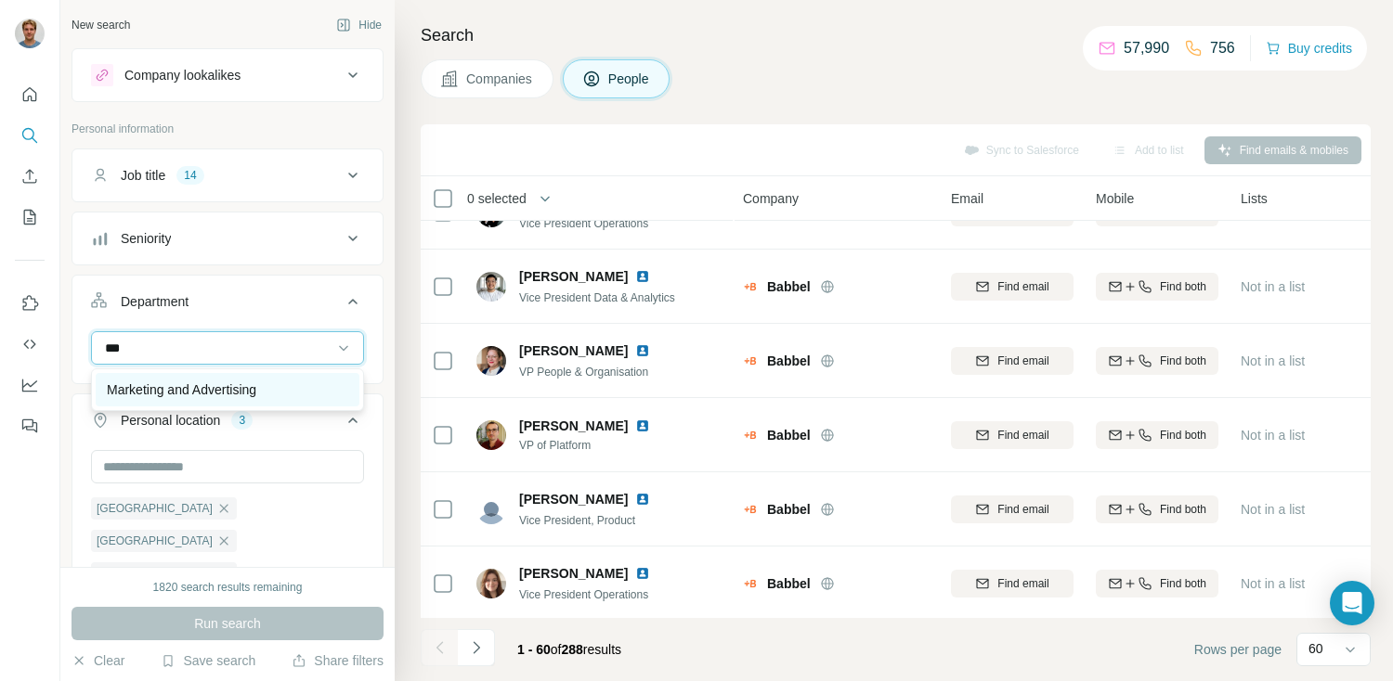
type input "***"
click at [169, 388] on p "Marketing and Advertising" at bounding box center [181, 390] width 149 height 19
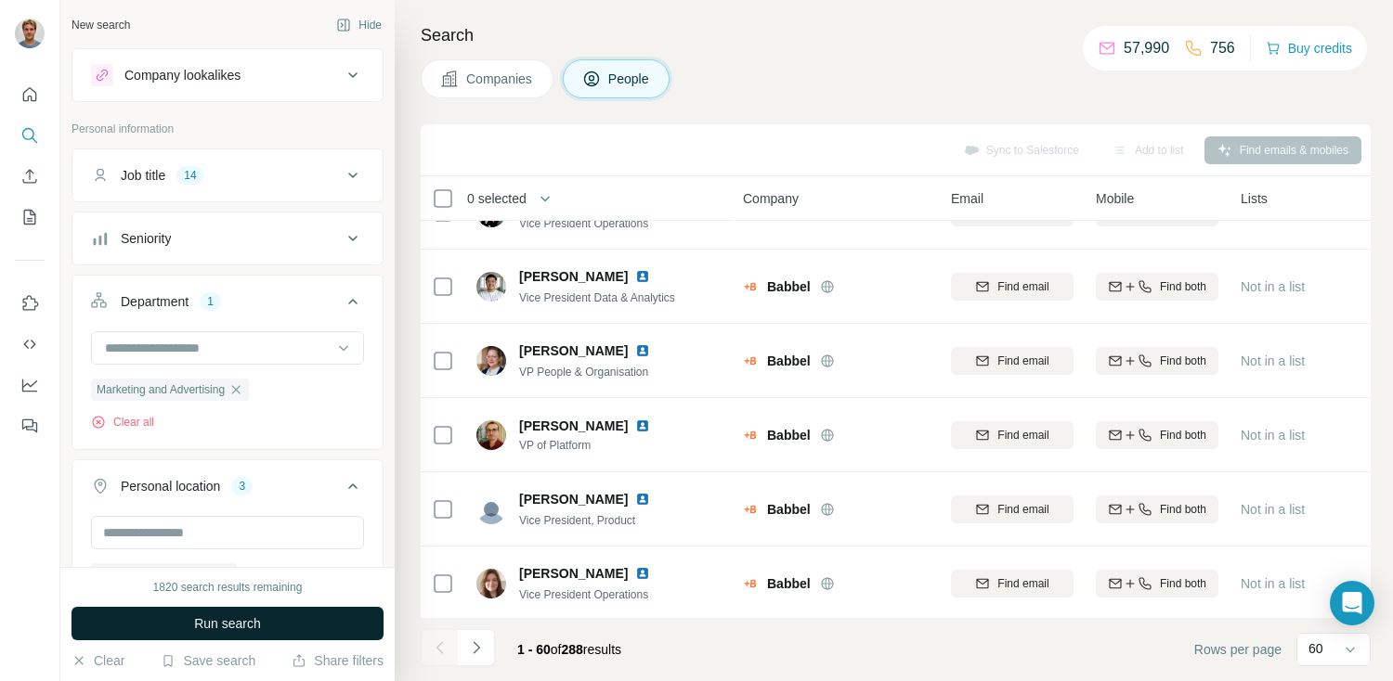
click at [189, 615] on button "Run search" at bounding box center [227, 623] width 312 height 33
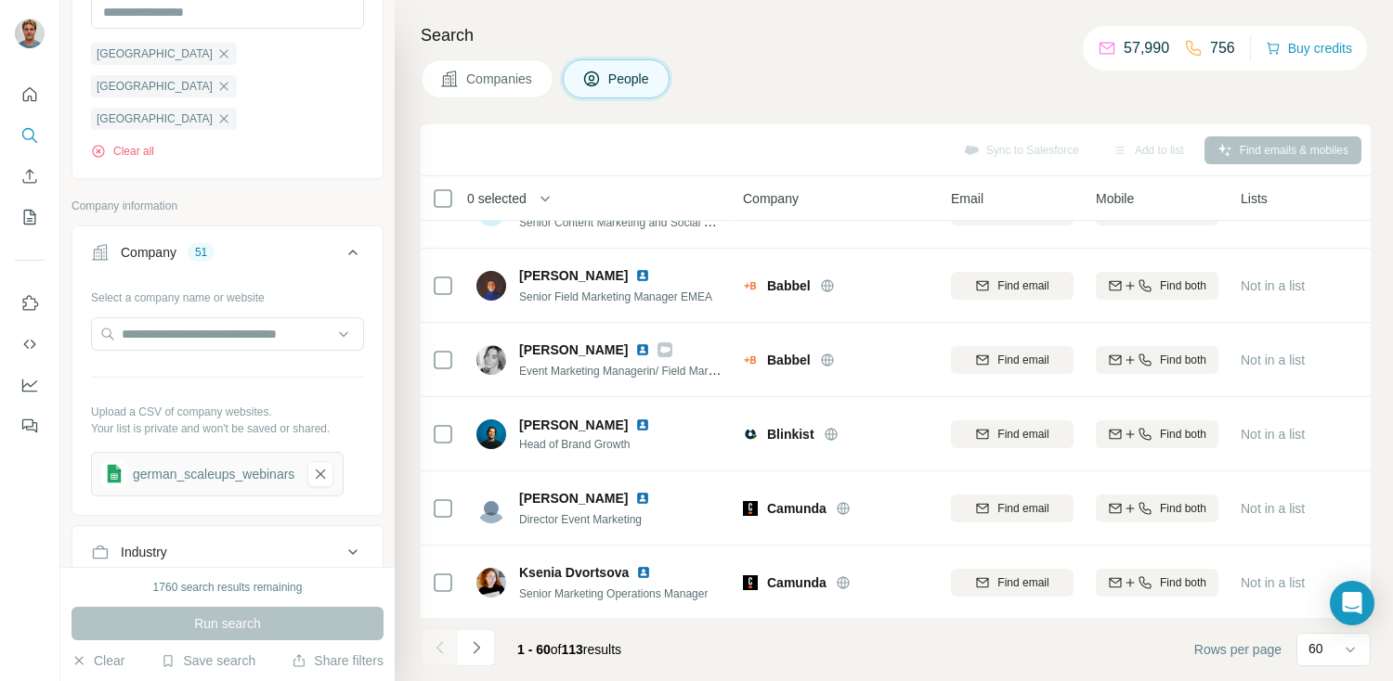
scroll to position [541, 0]
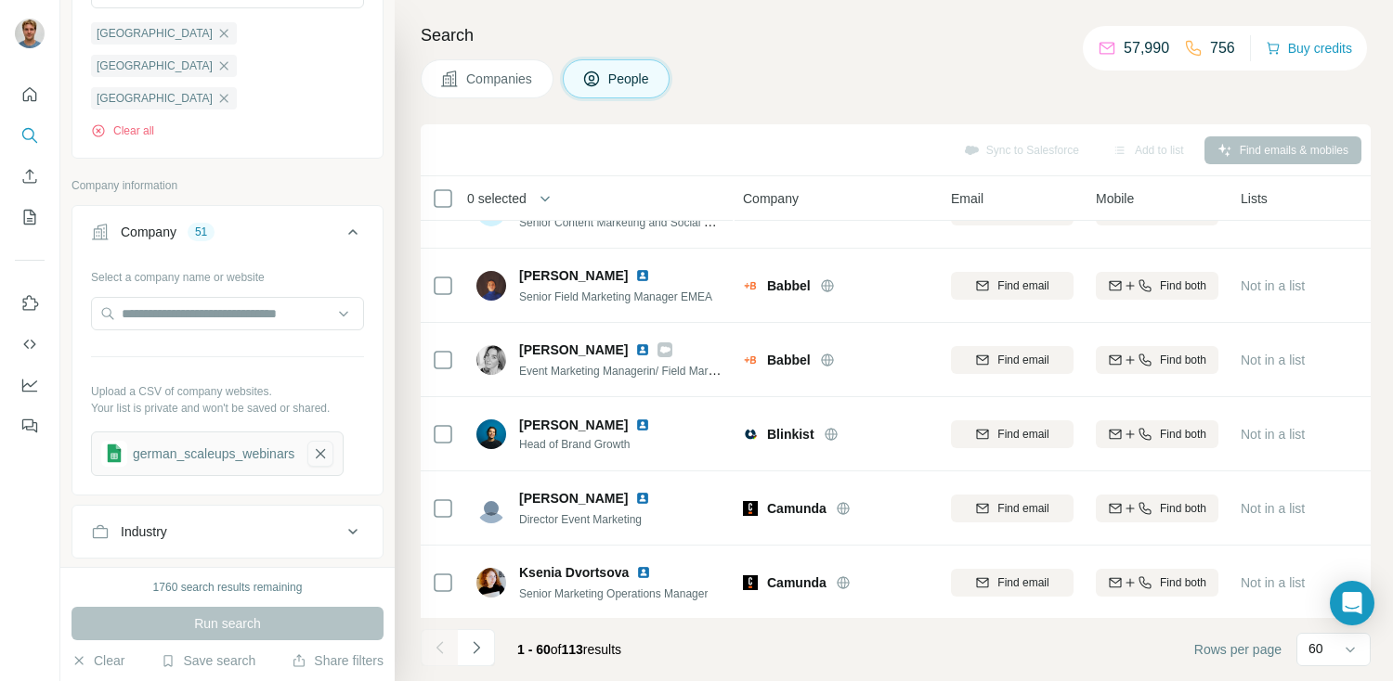
click at [324, 445] on icon "button" at bounding box center [320, 454] width 17 height 19
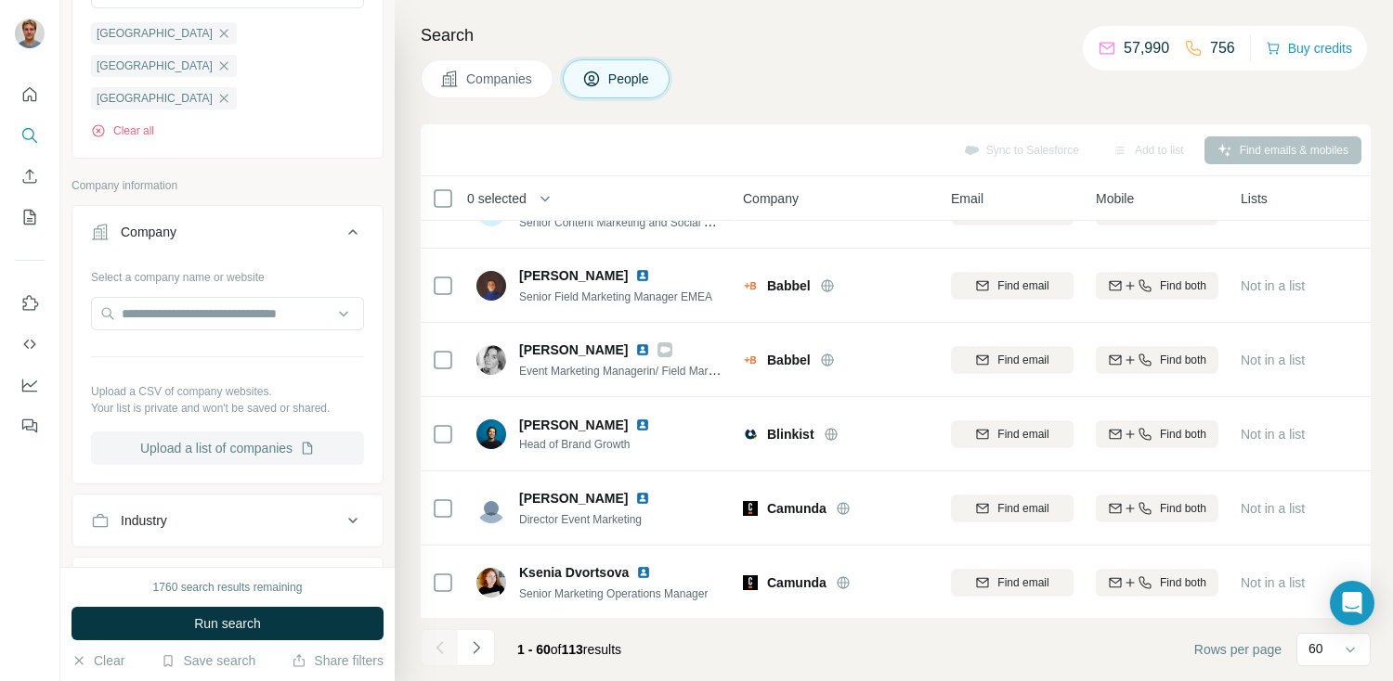
click at [201, 432] on button "Upload a list of companies" at bounding box center [227, 448] width 273 height 33
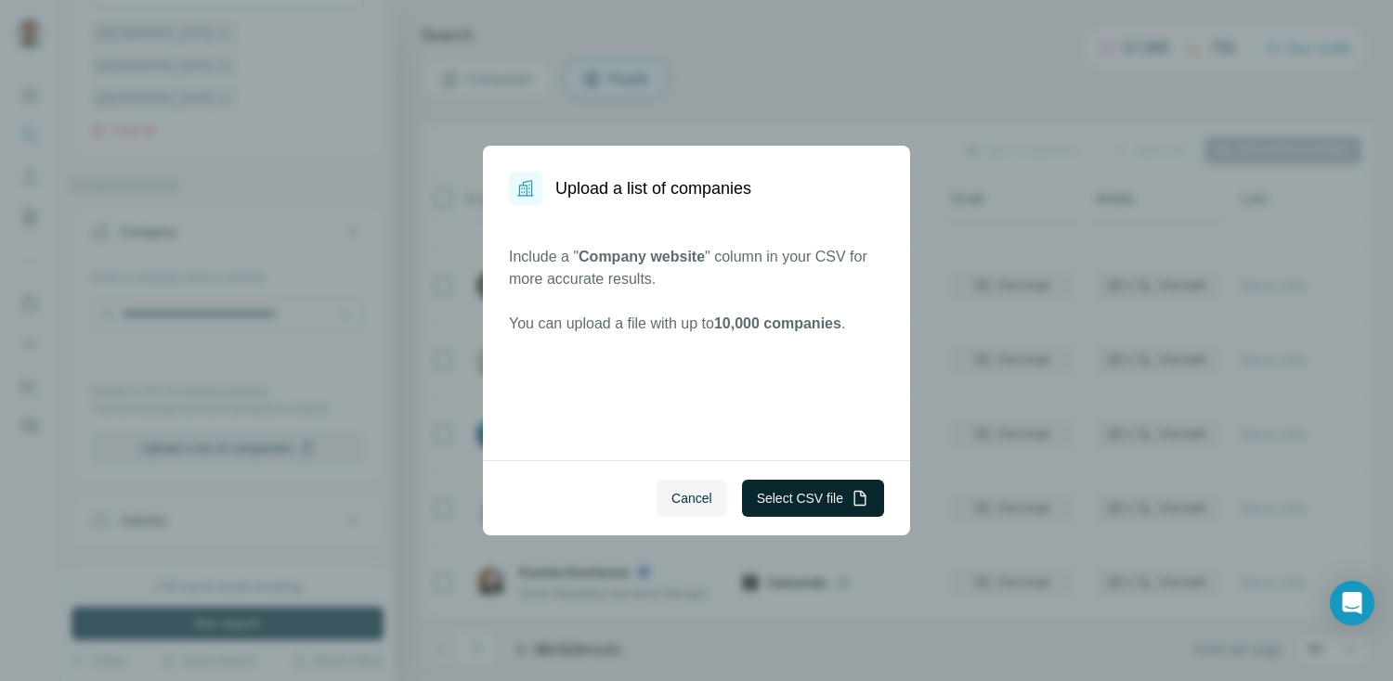
click at [784, 502] on button "Select CSV file" at bounding box center [813, 498] width 142 height 37
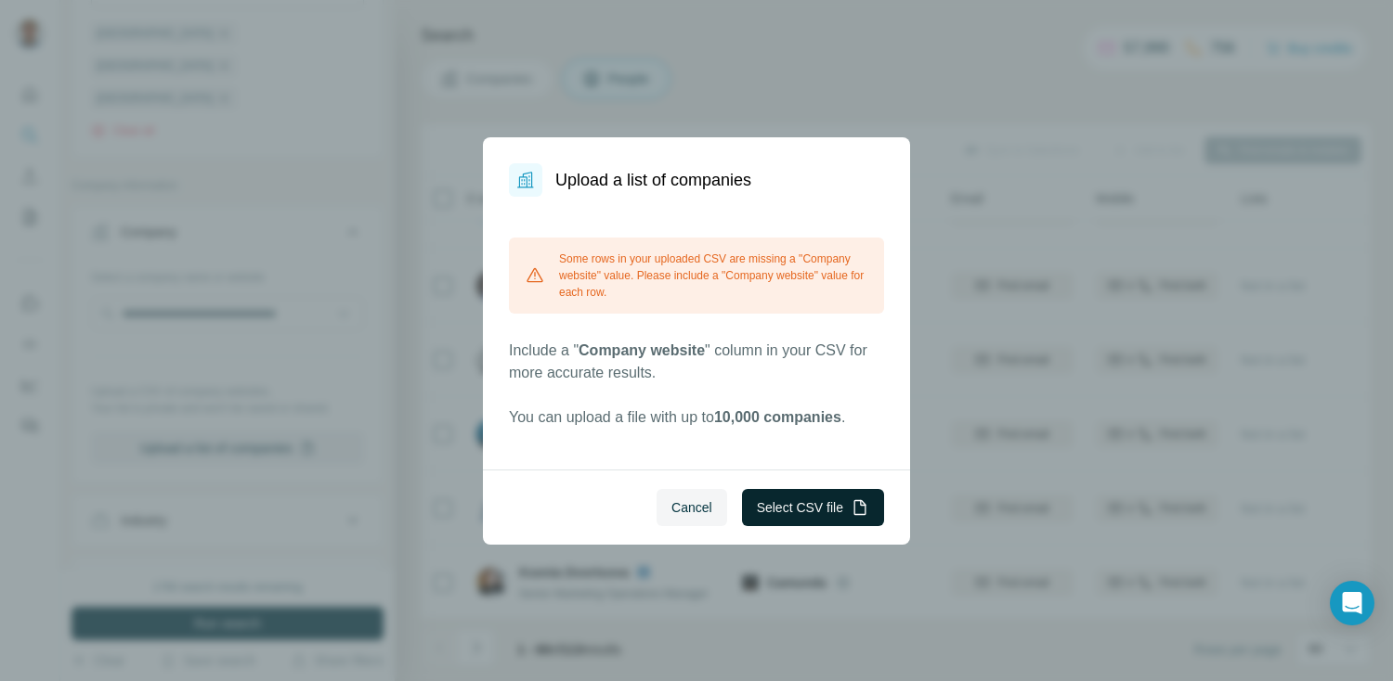
click at [790, 512] on button "Select CSV file" at bounding box center [813, 507] width 142 height 37
click at [681, 502] on span "Cancel" at bounding box center [691, 508] width 41 height 19
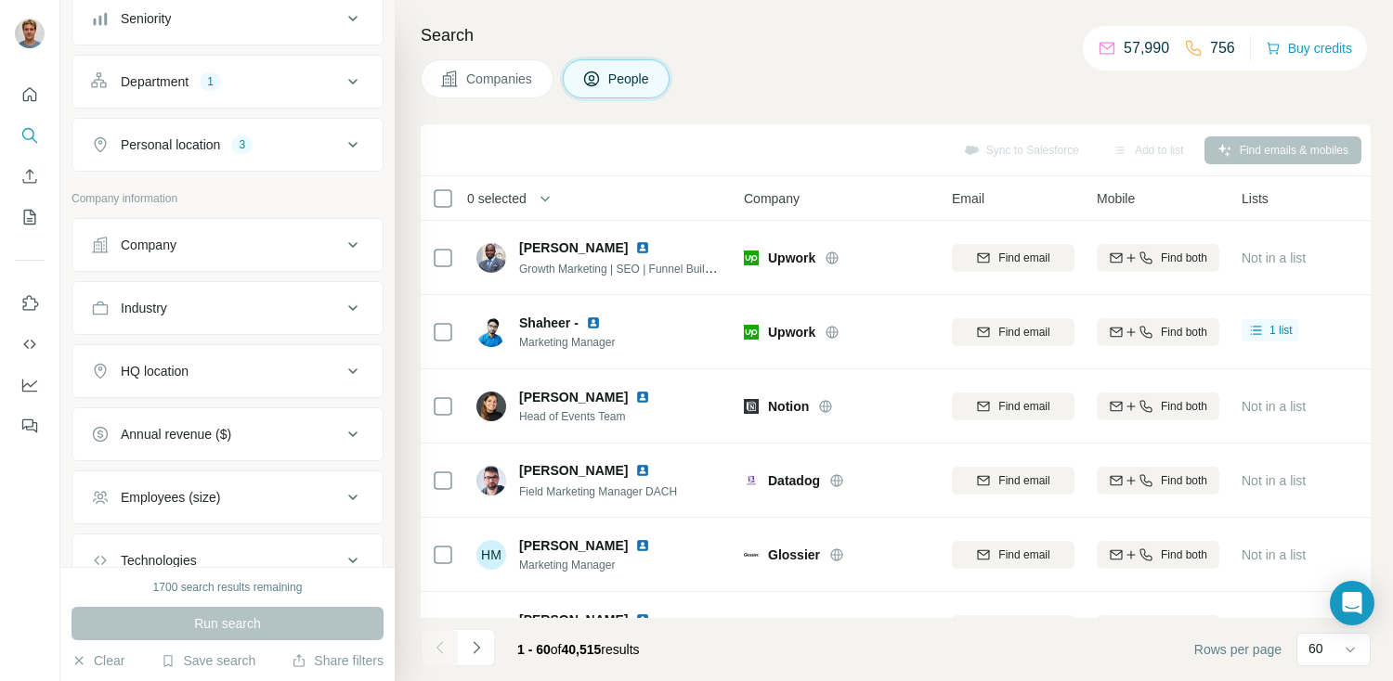
scroll to position [225, 0]
click at [213, 246] on div "Company" at bounding box center [216, 240] width 251 height 19
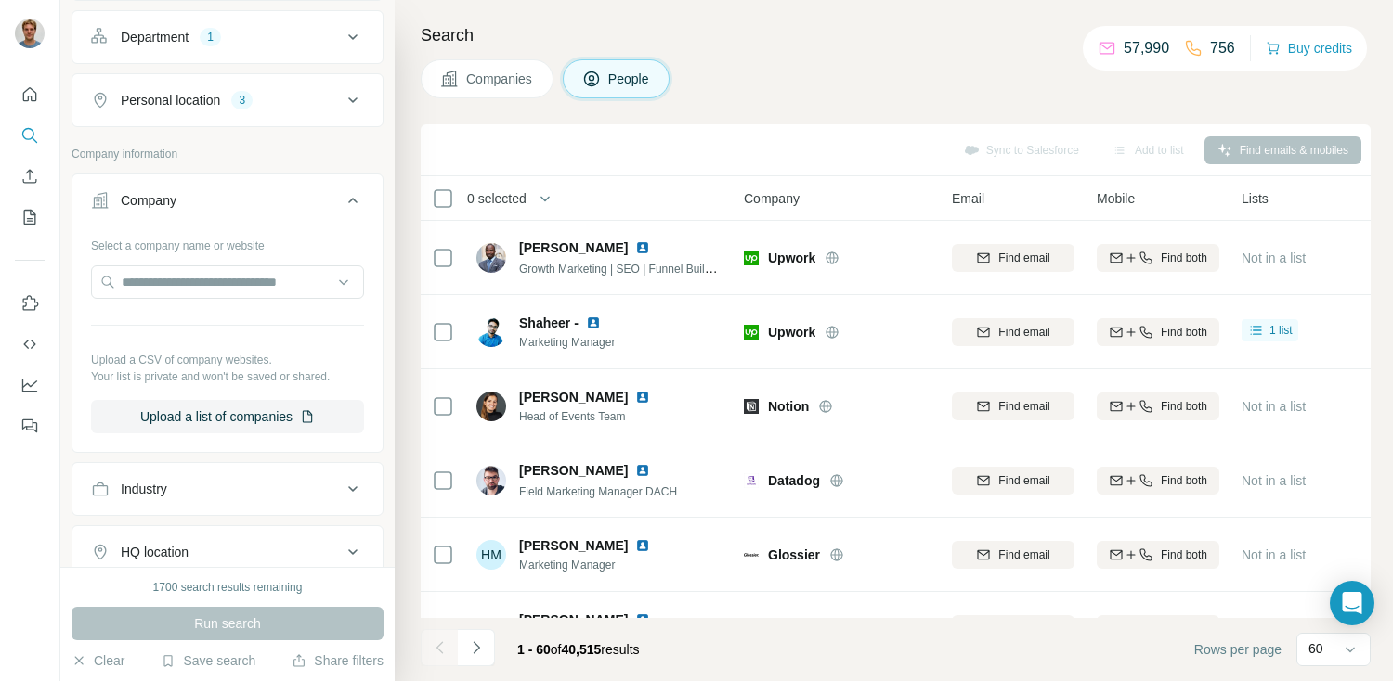
scroll to position [267, 0]
click at [213, 409] on button "Upload a list of companies" at bounding box center [227, 413] width 273 height 33
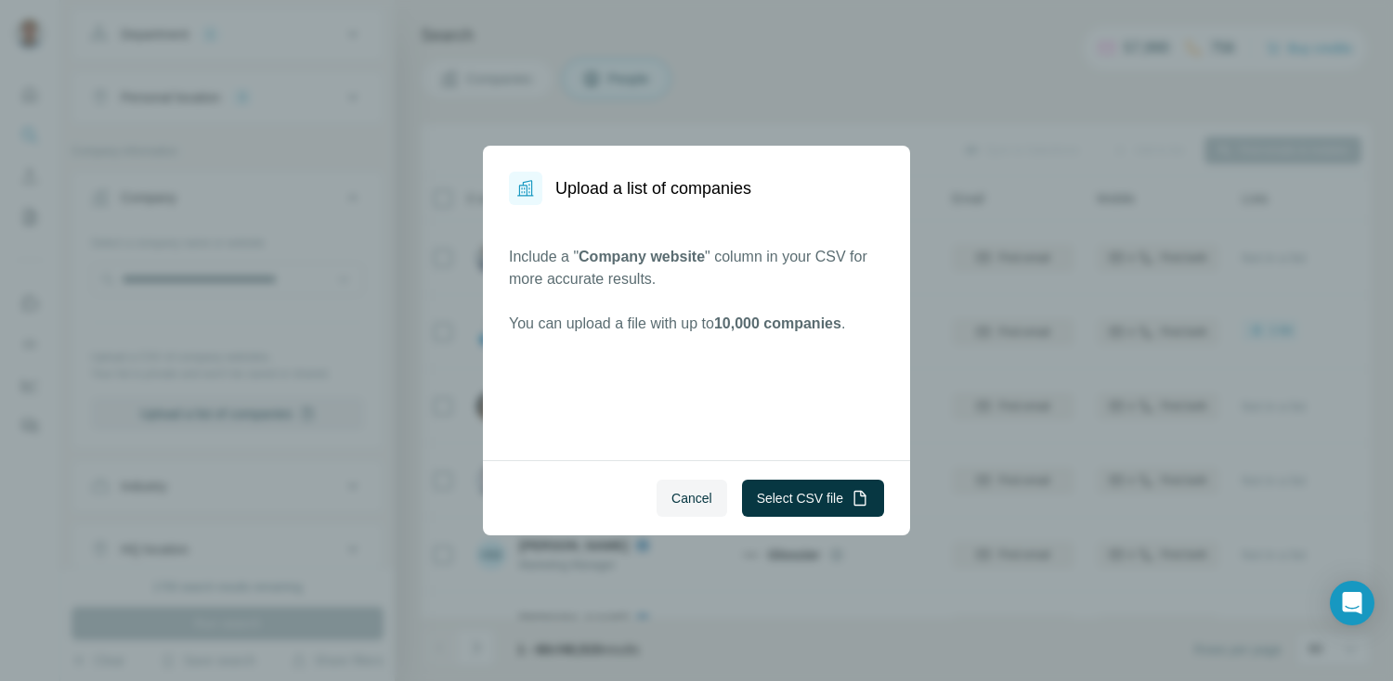
click at [769, 455] on div "Include a " Company website " column in your CSV for more accurate results. You…" at bounding box center [696, 332] width 427 height 255
click at [781, 498] on button "Select CSV file" at bounding box center [813, 498] width 142 height 37
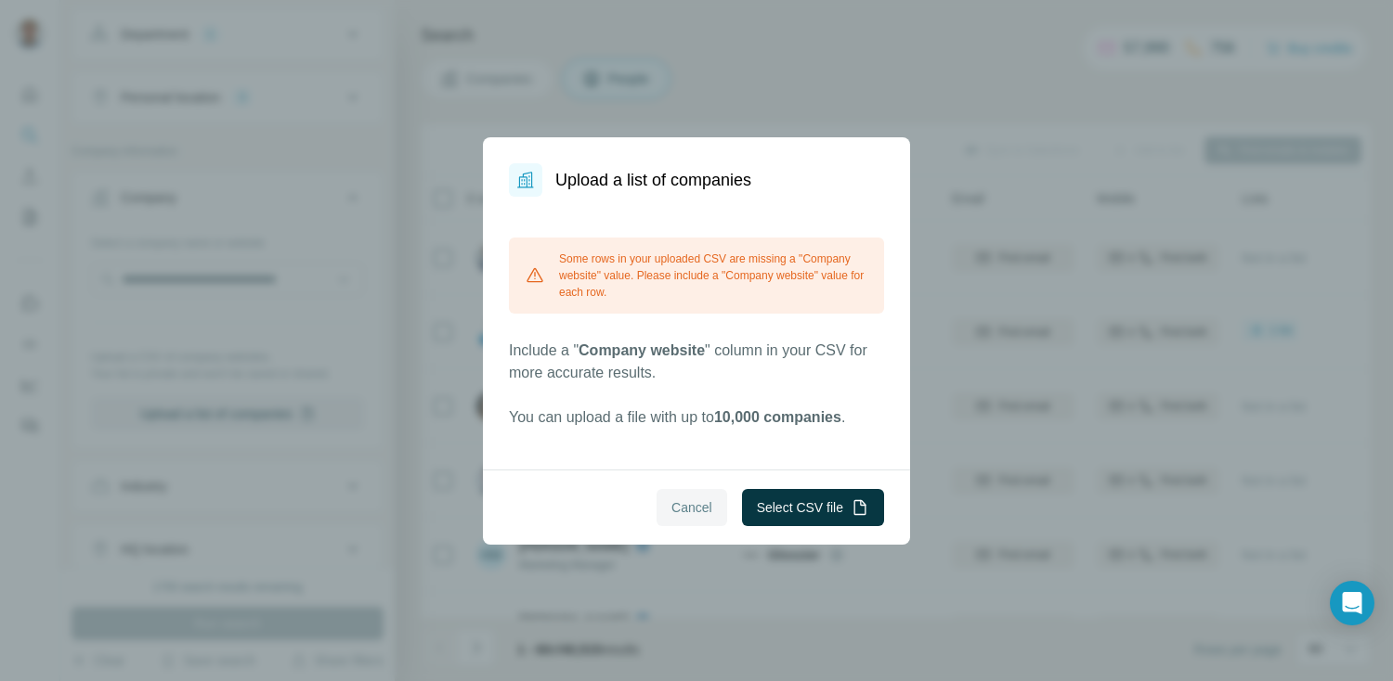
click at [671, 505] on span "Cancel" at bounding box center [691, 508] width 41 height 19
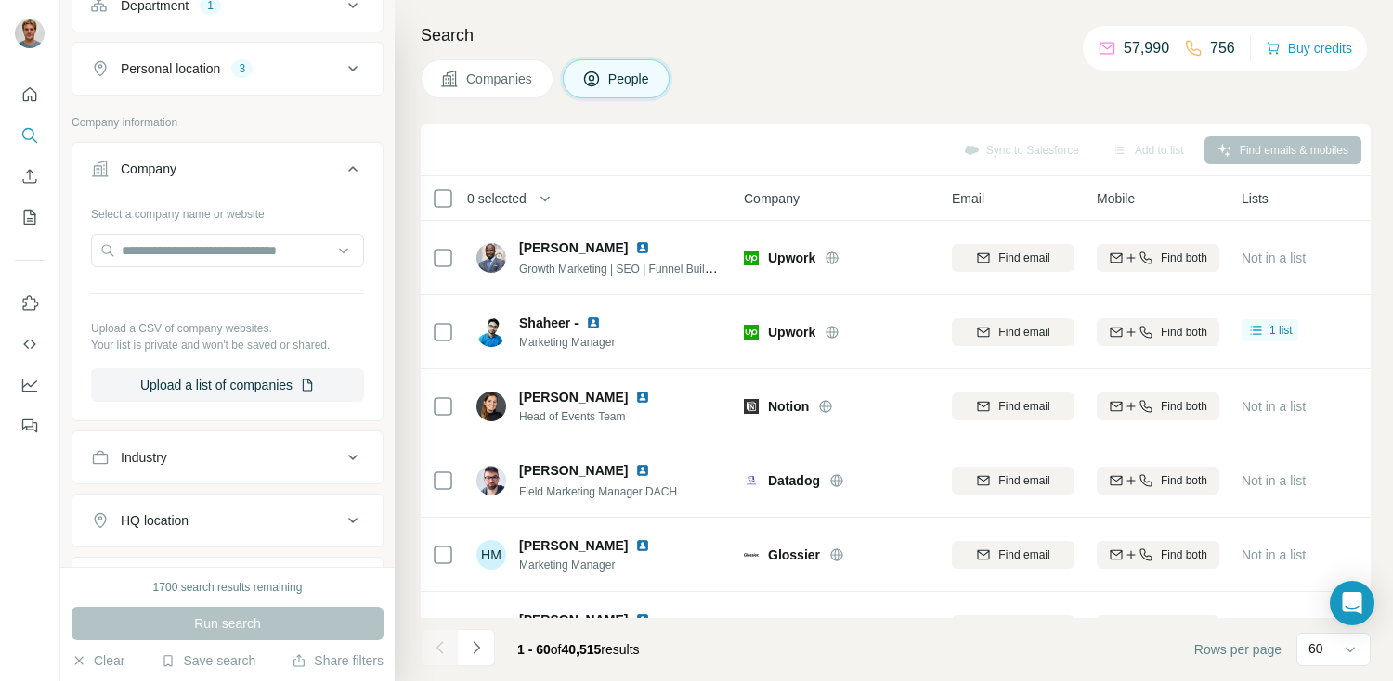
scroll to position [304, 0]
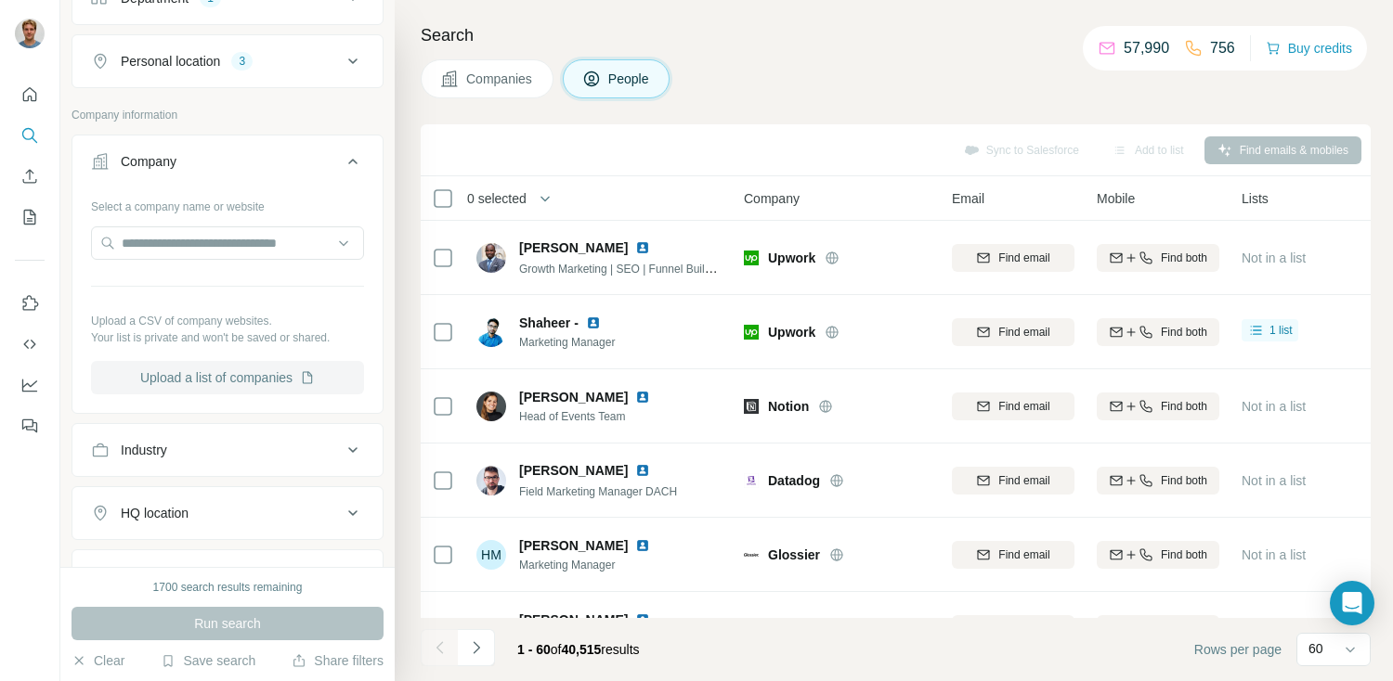
click at [203, 380] on button "Upload a list of companies" at bounding box center [227, 377] width 273 height 33
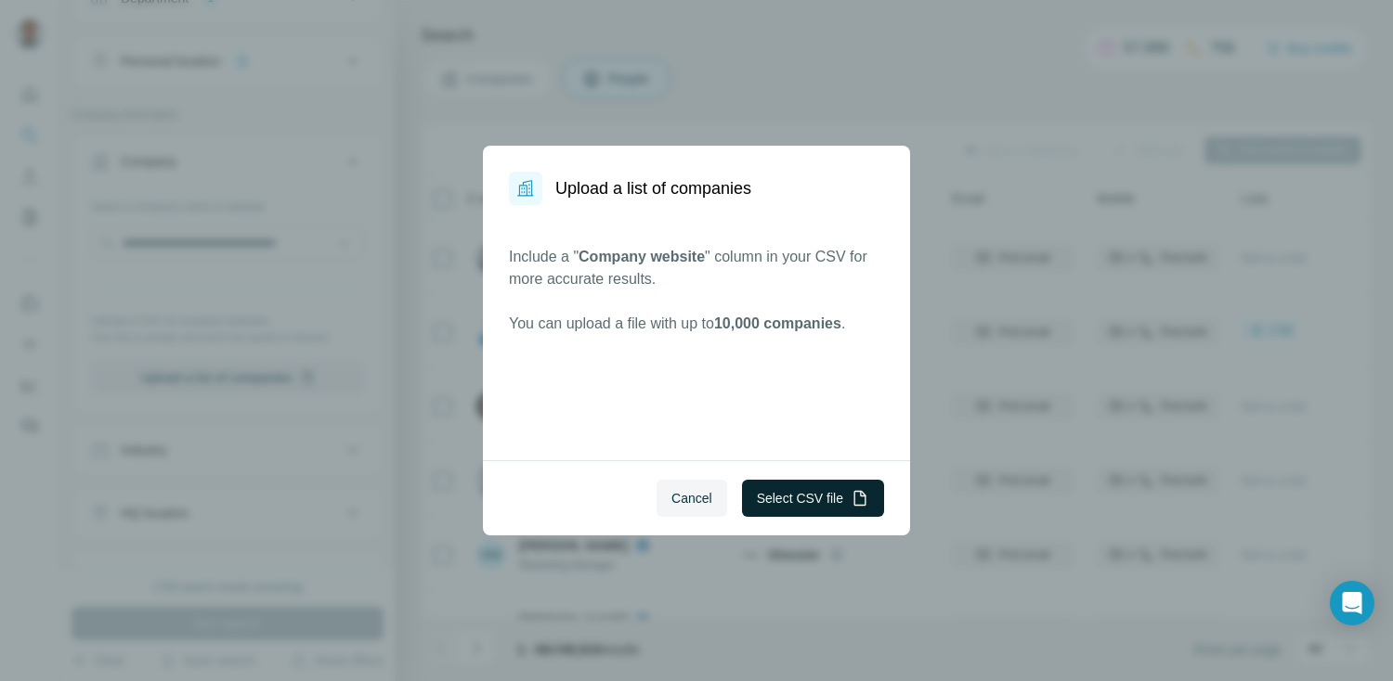
click at [821, 508] on button "Select CSV file" at bounding box center [813, 498] width 142 height 37
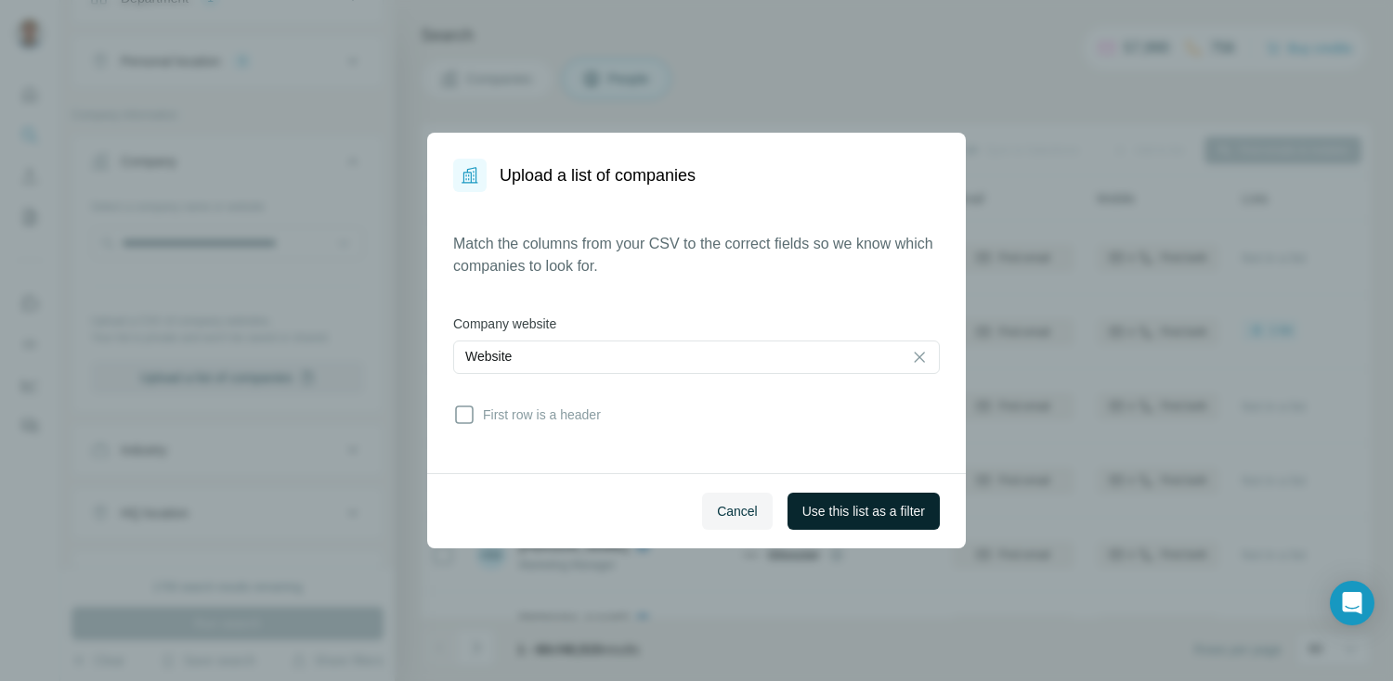
click at [854, 509] on span "Use this list as a filter" at bounding box center [863, 511] width 123 height 19
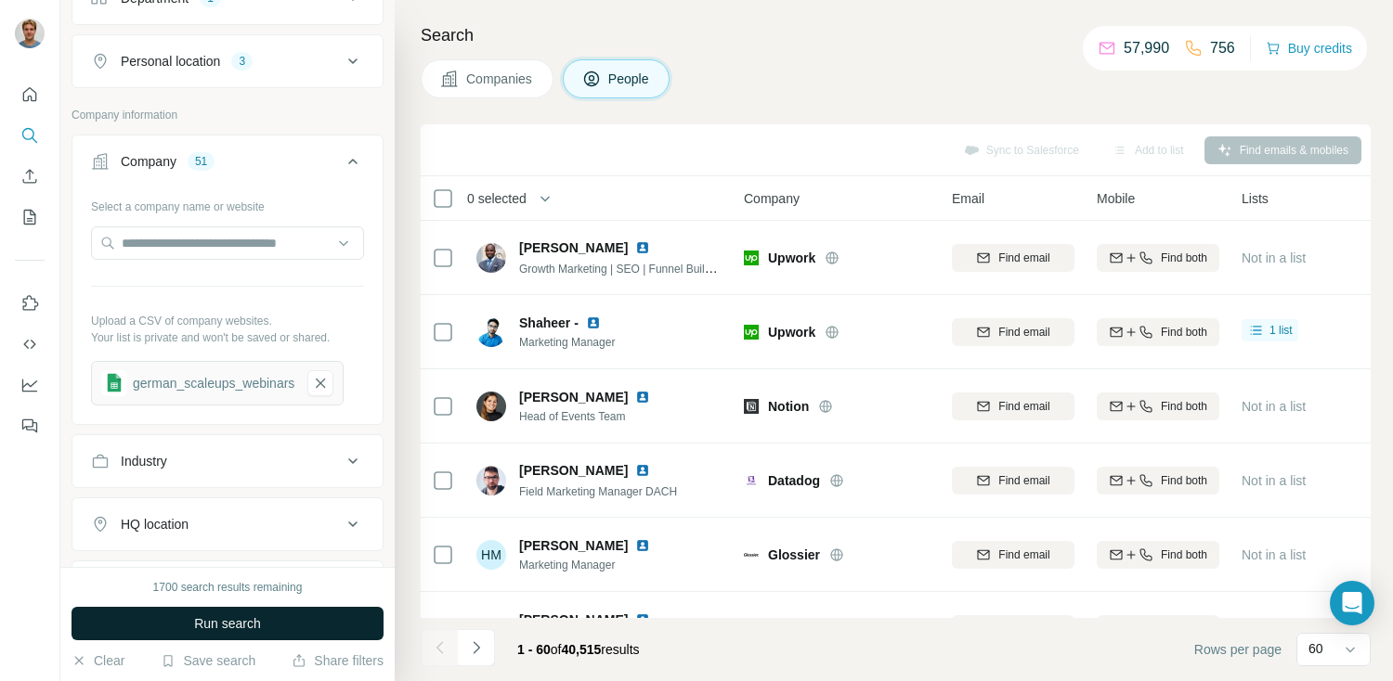
click at [280, 630] on button "Run search" at bounding box center [227, 623] width 312 height 33
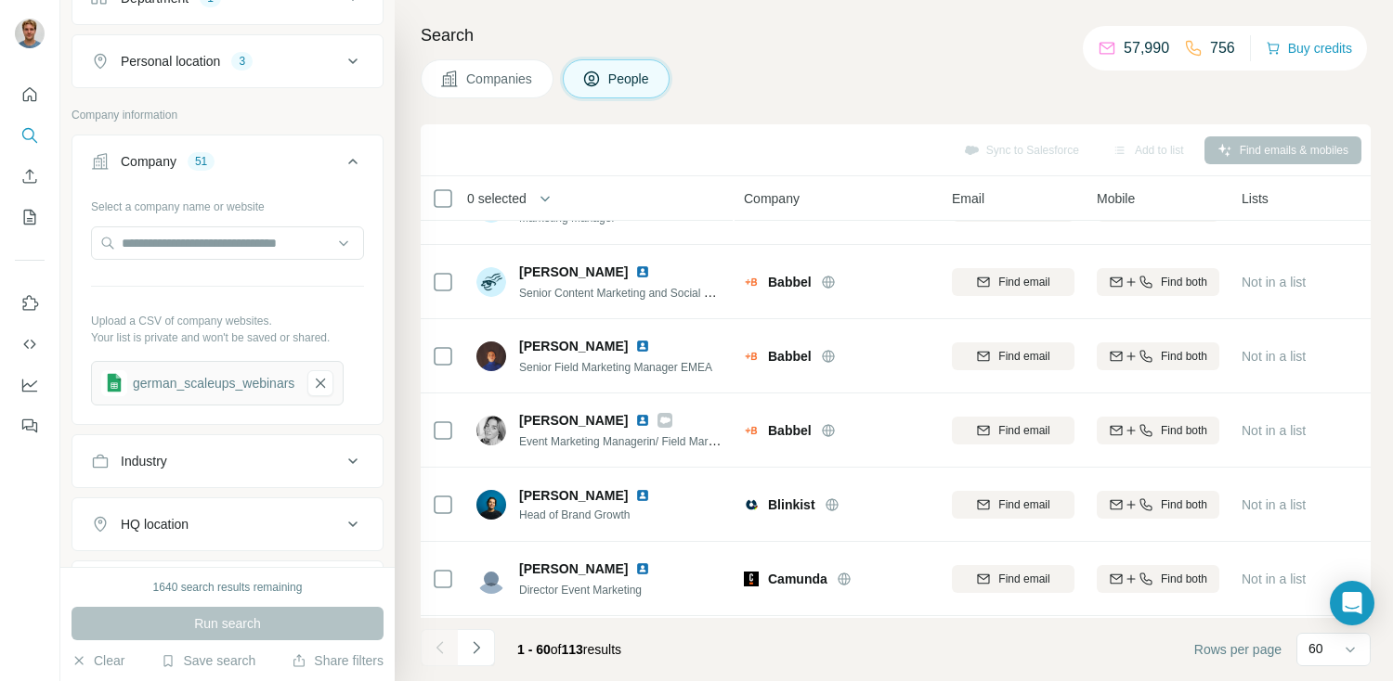
scroll to position [0, 0]
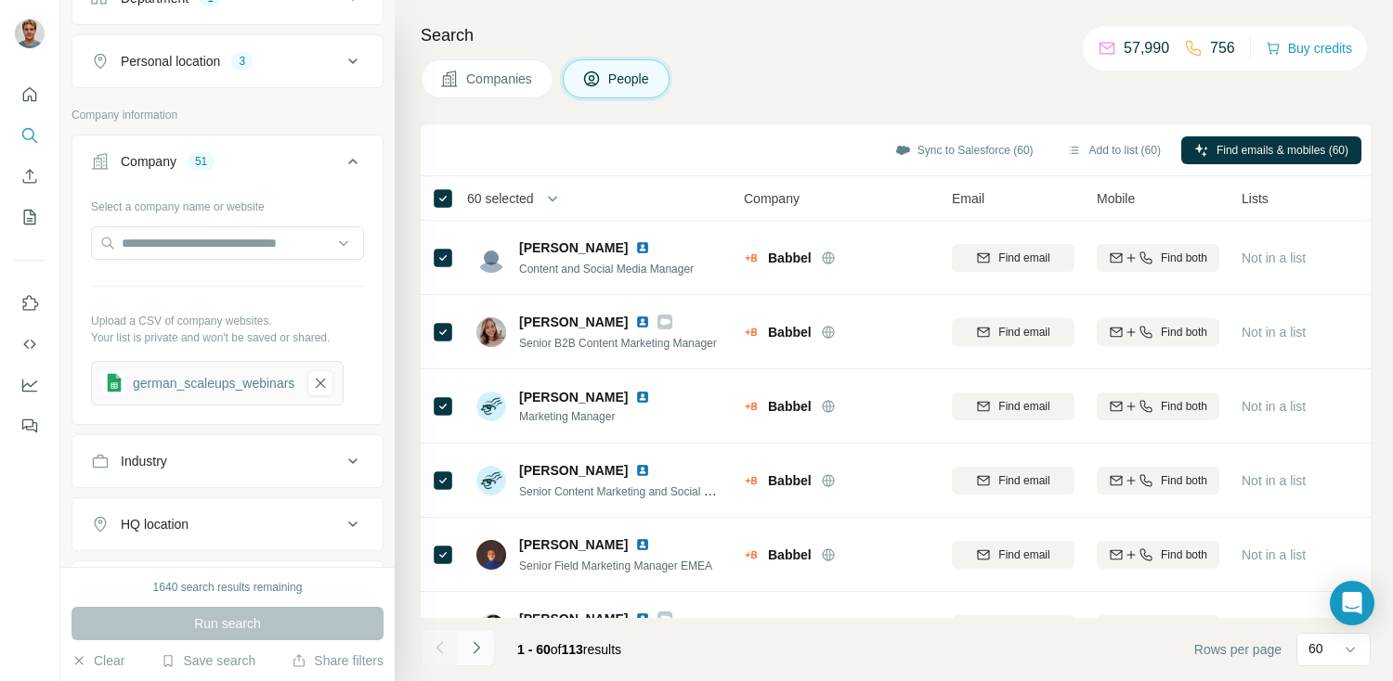
click at [488, 651] on button "Navigate to next page" at bounding box center [476, 647] width 37 height 37
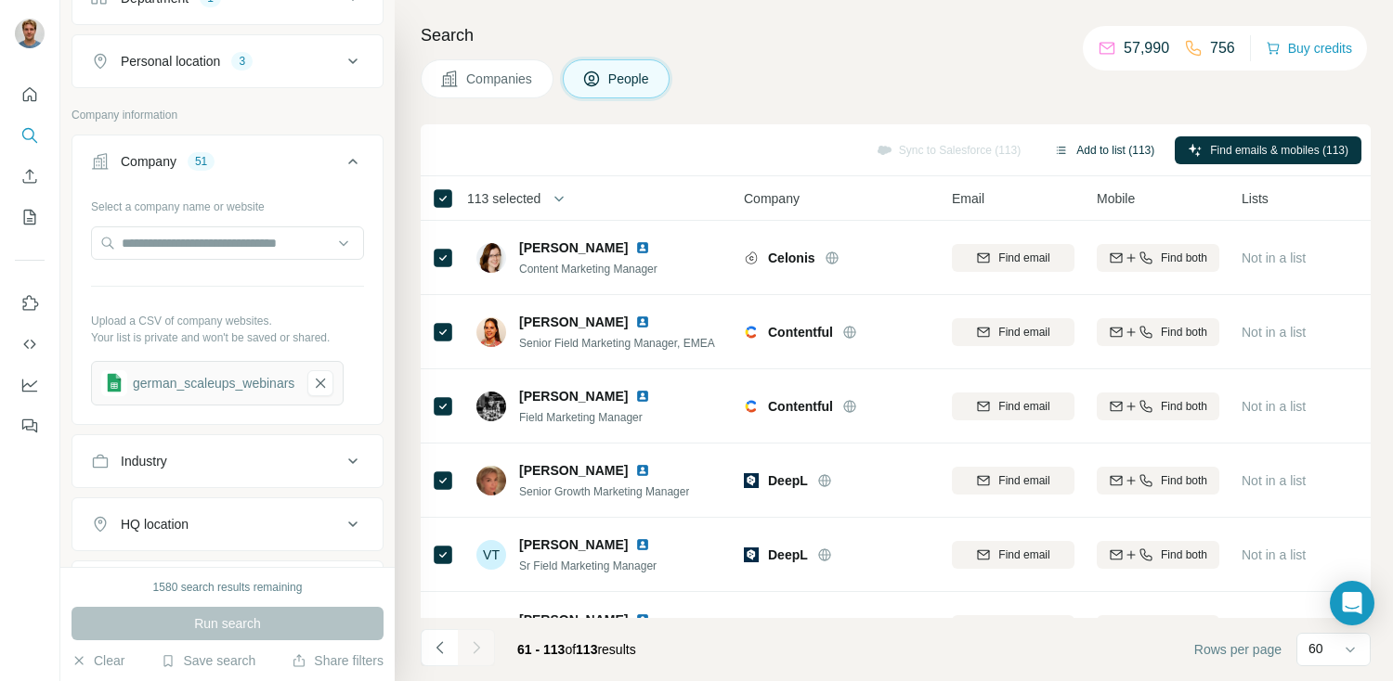
click at [1118, 143] on button "Add to list (113)" at bounding box center [1104, 150] width 126 height 28
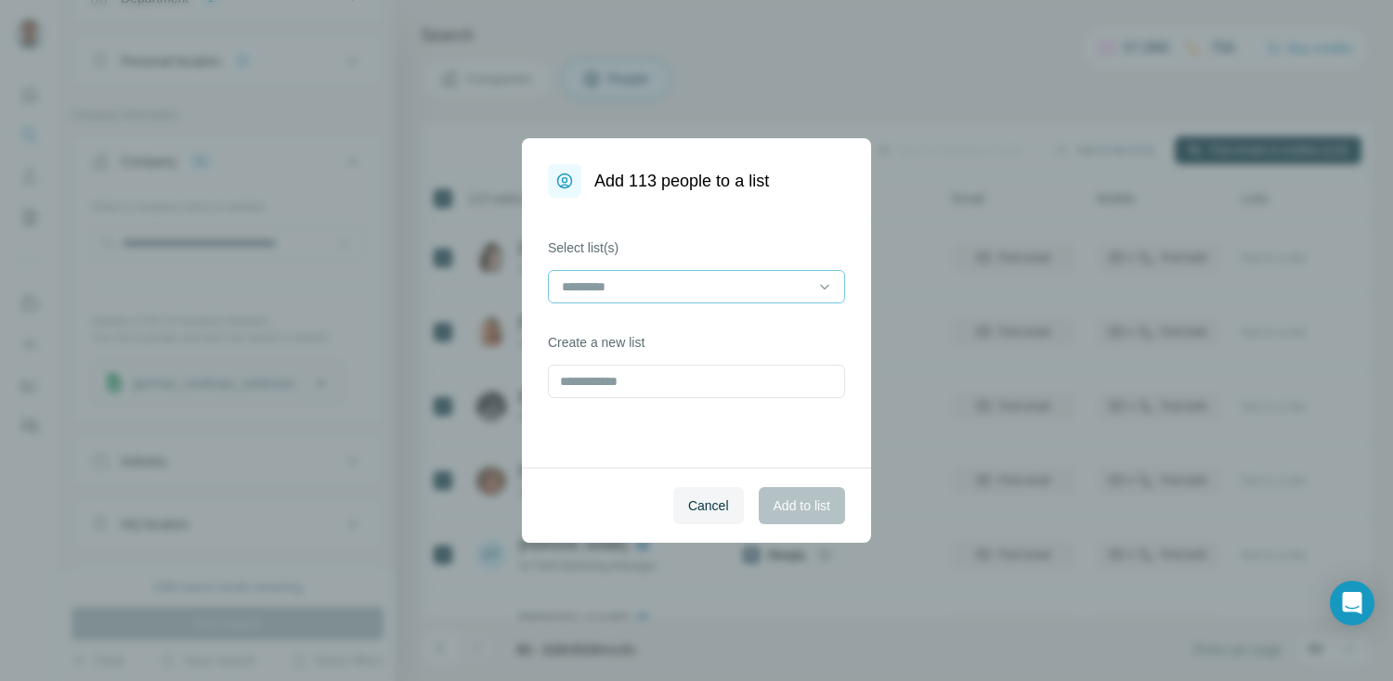
click at [681, 292] on input at bounding box center [685, 287] width 251 height 20
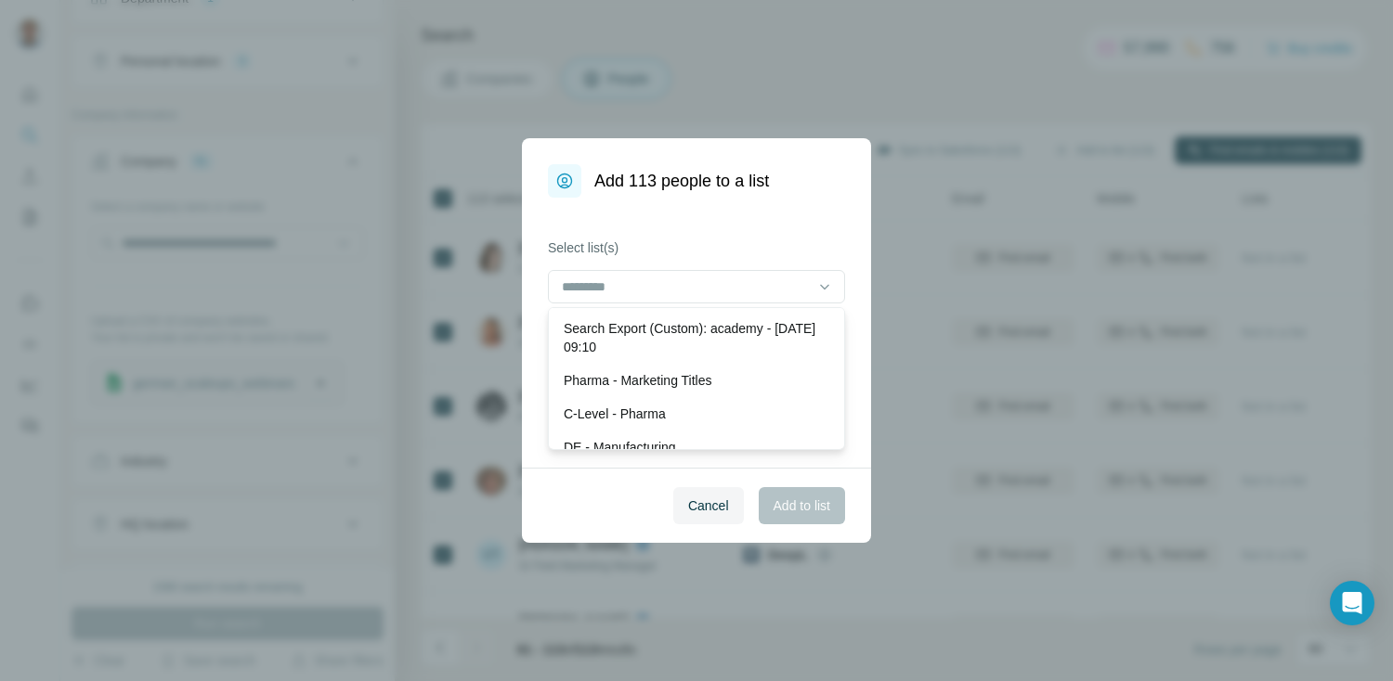
drag, startPoint x: 668, startPoint y: 242, endPoint x: 665, endPoint y: 254, distance: 12.6
click at [668, 242] on label "Select list(s)" at bounding box center [696, 248] width 297 height 19
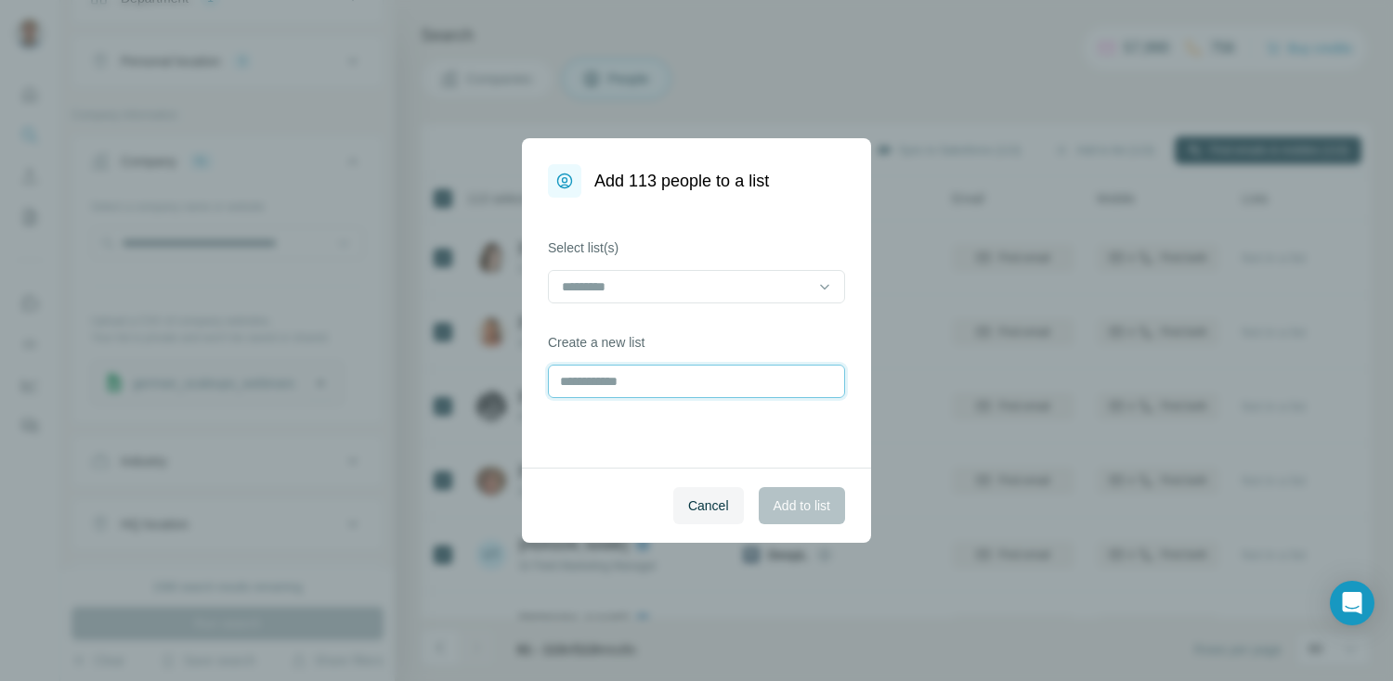
click at [636, 374] on input "text" at bounding box center [696, 381] width 297 height 33
type input "**********"
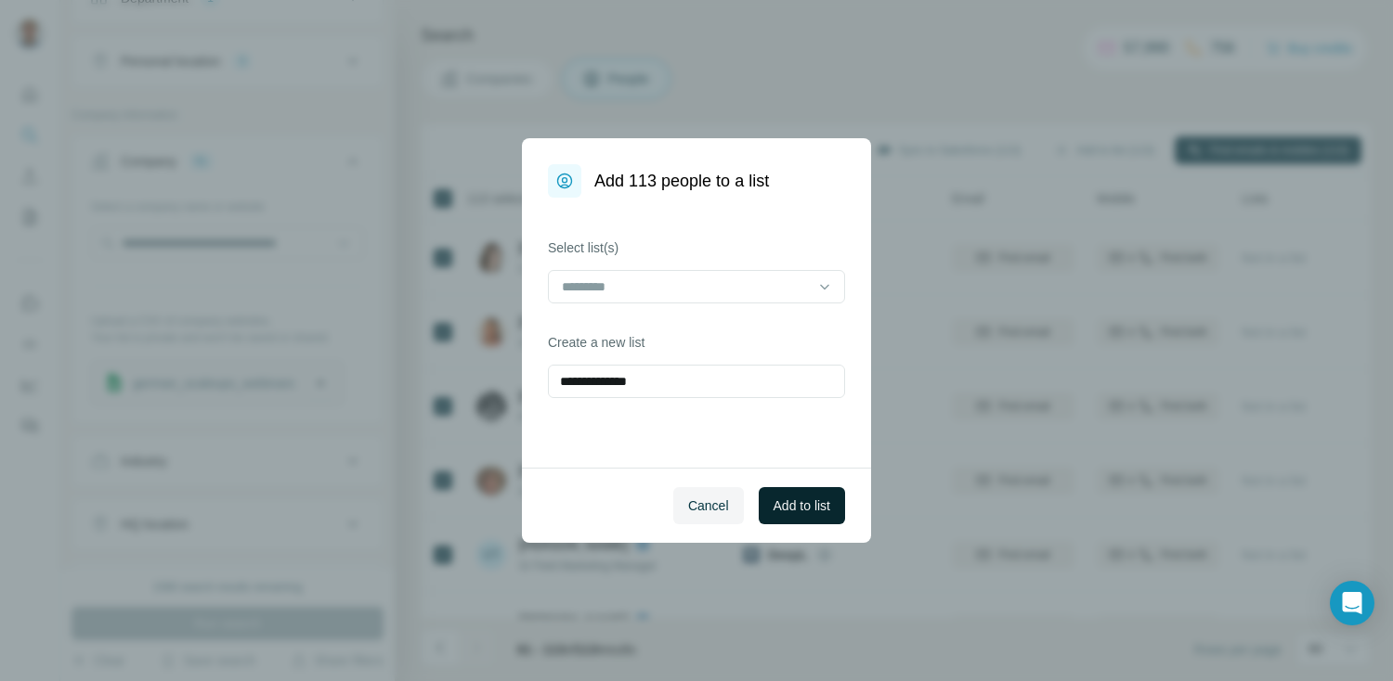
click at [778, 496] on button "Add to list" at bounding box center [801, 505] width 86 height 37
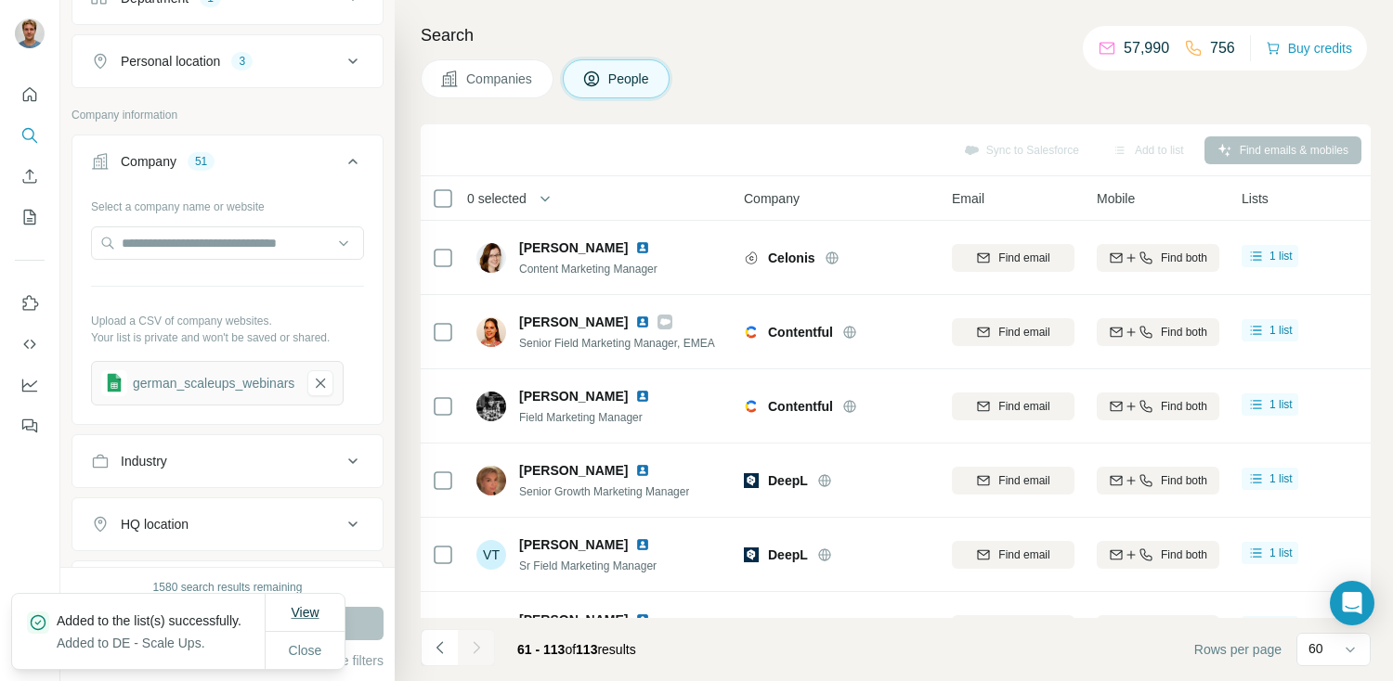
click at [300, 605] on span "View" at bounding box center [305, 612] width 28 height 15
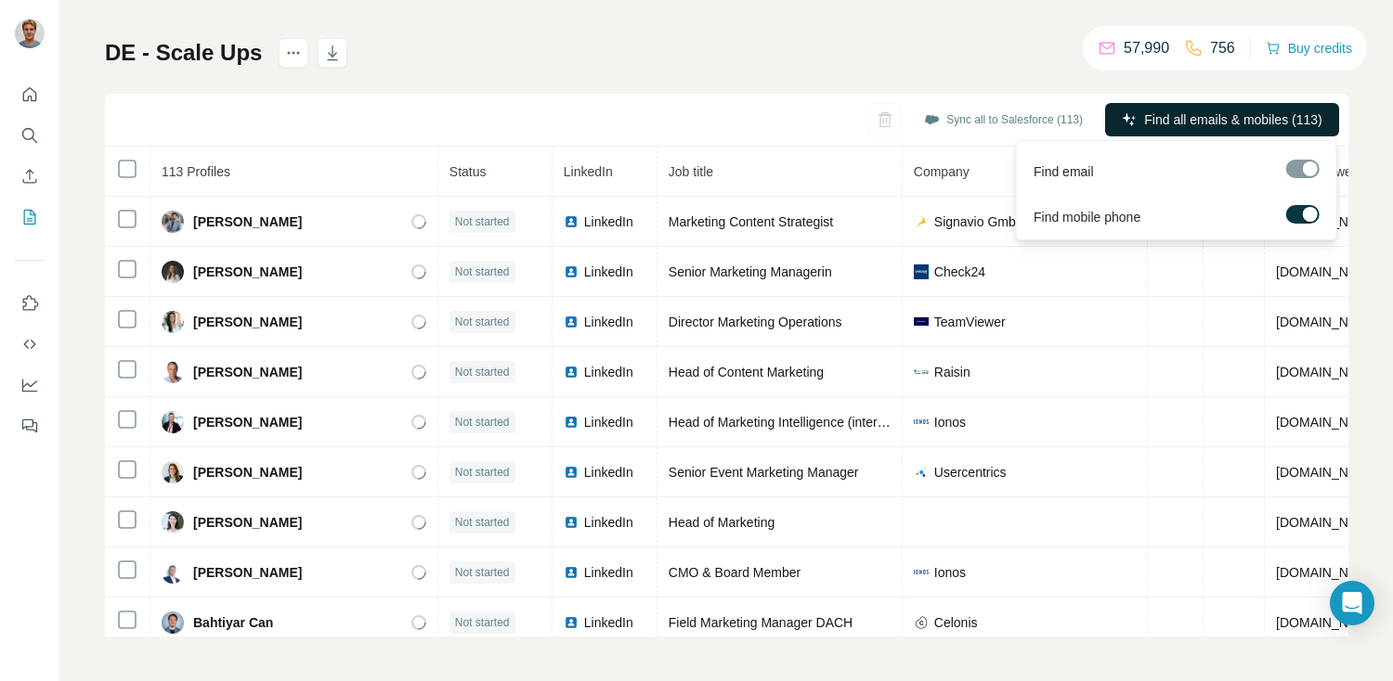
click at [1195, 135] on button "Find all emails & mobiles (113)" at bounding box center [1222, 119] width 234 height 33
